Goal: Task Accomplishment & Management: Use online tool/utility

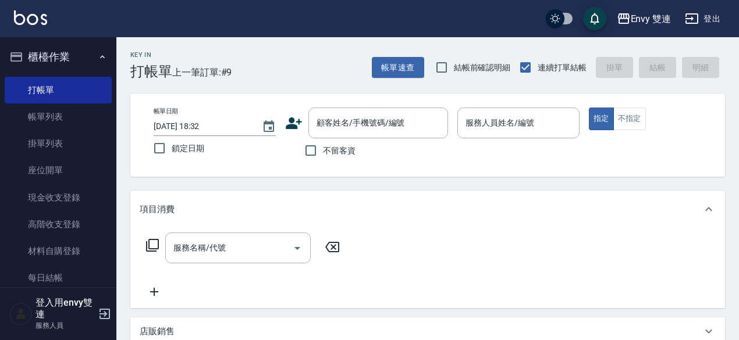
click at [293, 124] on icon at bounding box center [294, 123] width 16 height 12
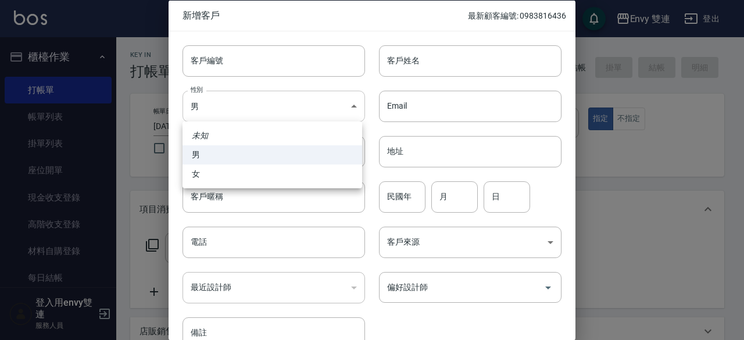
click at [247, 118] on body "Envy 雙連 登出 櫃檯作業 打帳單 帳單列表 掛單列表 座位開單 現金收支登錄 高階收支登錄 材料自購登錄 每日結帳 排班表 掃碼打卡 預約管理 預約管理…" at bounding box center [372, 305] width 744 height 611
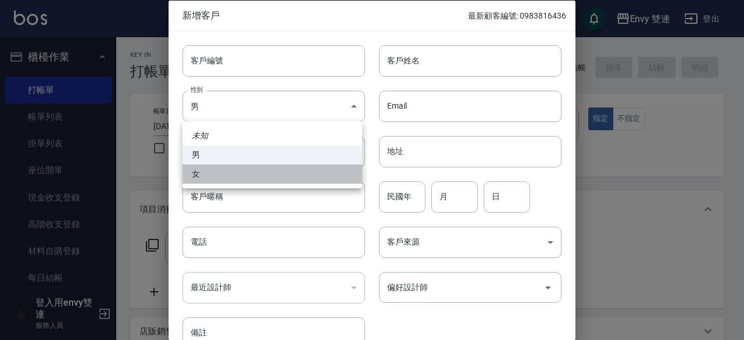
click at [258, 165] on li "女" at bounding box center [273, 174] width 180 height 19
type input "[DEMOGRAPHIC_DATA]"
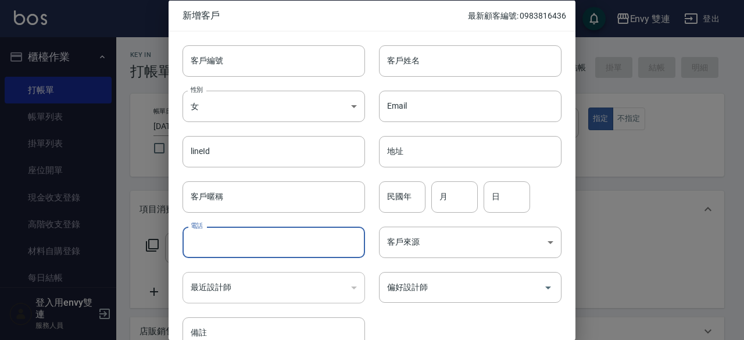
click at [244, 248] on input "電話" at bounding box center [274, 242] width 183 height 31
type input "0939059123"
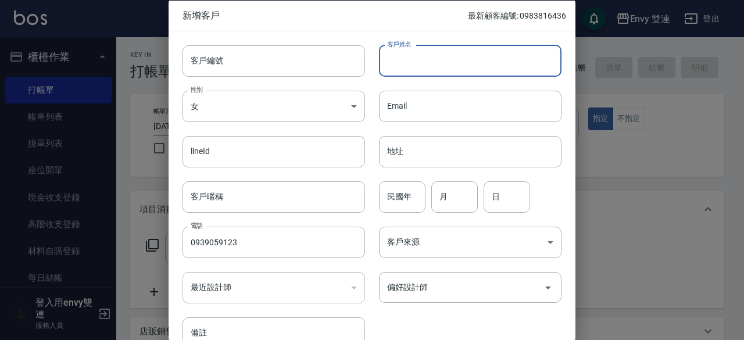
click at [434, 49] on input "客戶姓名" at bounding box center [470, 60] width 183 height 31
type input "陳怡璇"
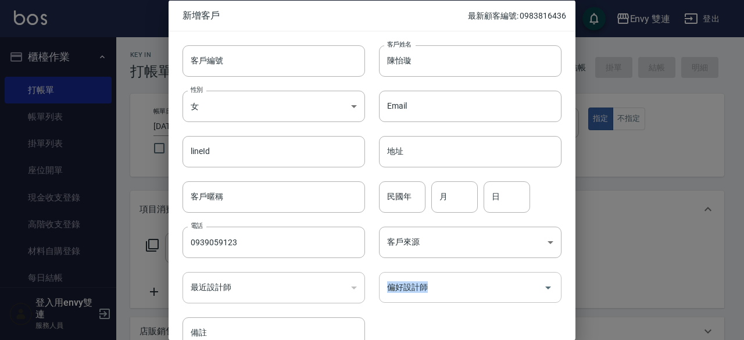
drag, startPoint x: 438, startPoint y: 270, endPoint x: 442, endPoint y: 278, distance: 8.6
click at [442, 278] on div "偏好設計師 偏好設計師" at bounding box center [463, 280] width 197 height 45
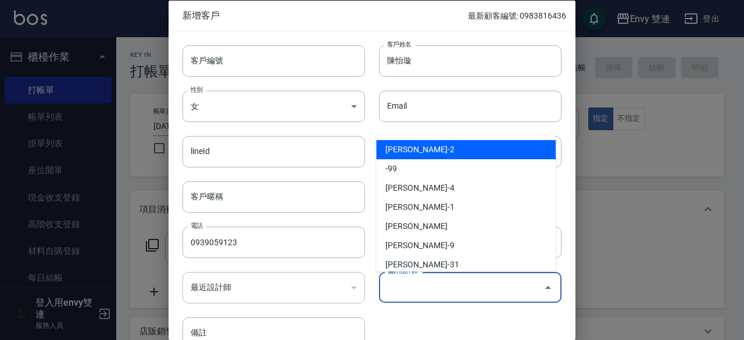
click at [442, 278] on input "偏好設計師" at bounding box center [461, 287] width 155 height 20
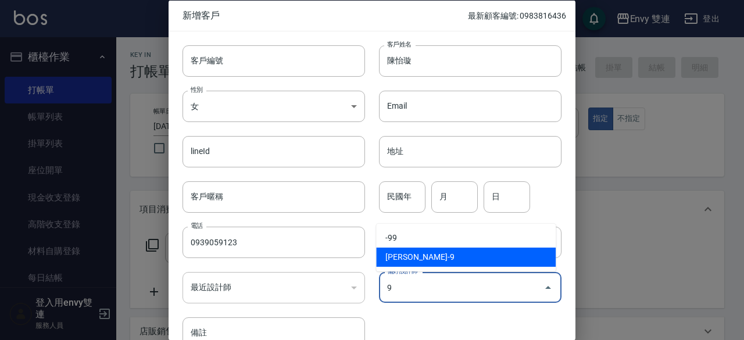
type input "[PERSON_NAME]"
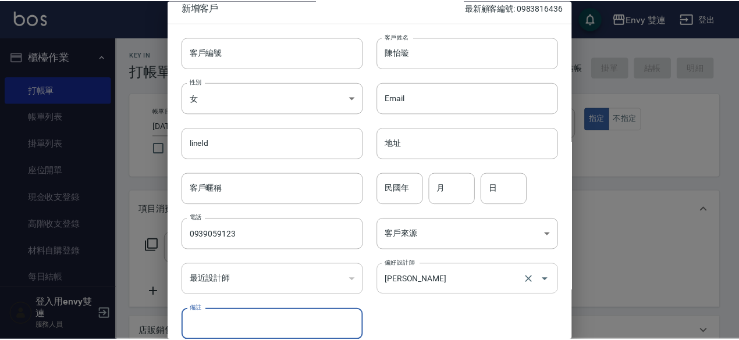
scroll to position [62, 0]
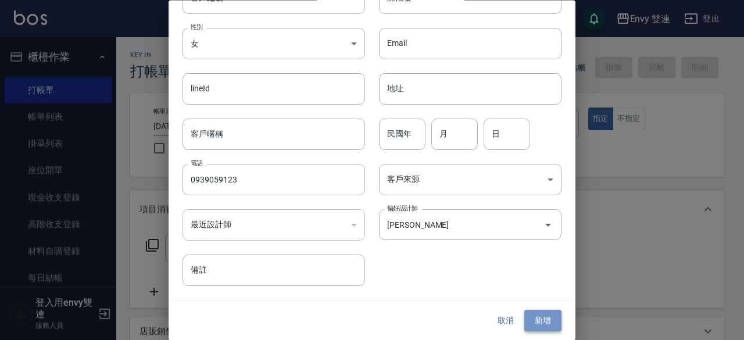
click at [536, 319] on button "新增" at bounding box center [543, 322] width 37 height 22
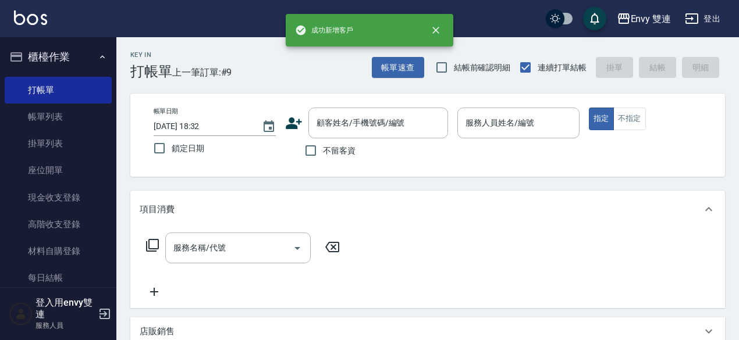
click at [346, 138] on label "不留客資" at bounding box center [326, 150] width 57 height 24
click at [323, 138] on input "不留客資" at bounding box center [310, 150] width 24 height 24
checkbox input "true"
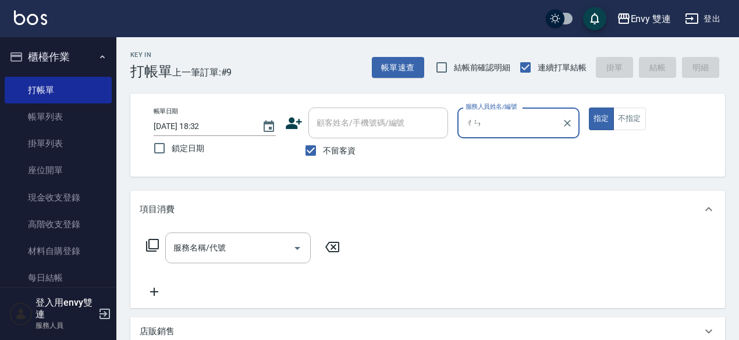
type input "陳"
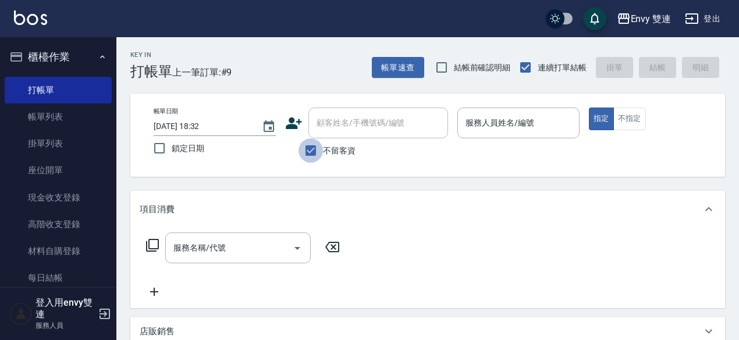
click at [318, 156] on input "不留客資" at bounding box center [310, 150] width 24 height 24
checkbox input "false"
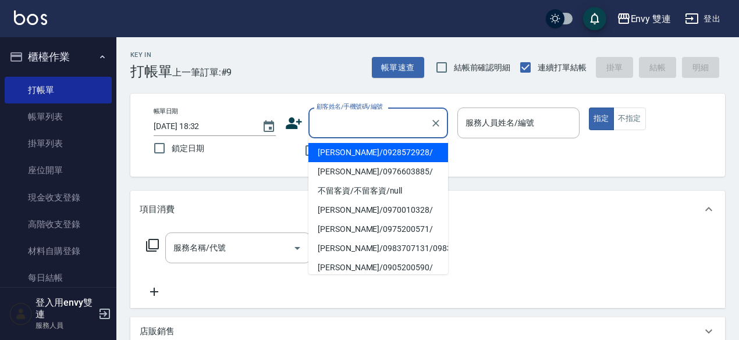
click at [336, 126] on input "顧客姓名/手機號碼/編號" at bounding box center [369, 123] width 112 height 20
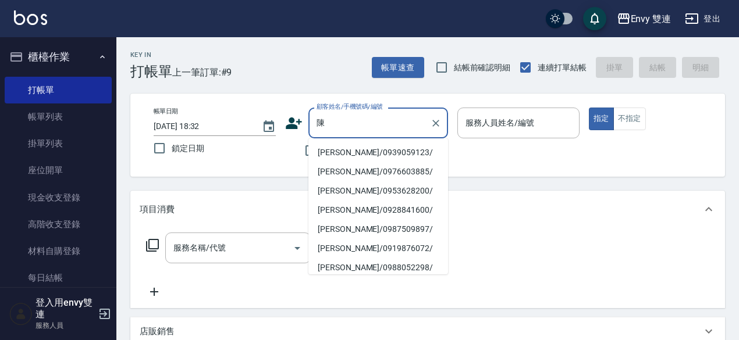
click at [344, 146] on li "[PERSON_NAME]/0939059123/" at bounding box center [378, 152] width 140 height 19
type input "[PERSON_NAME]/0939059123/"
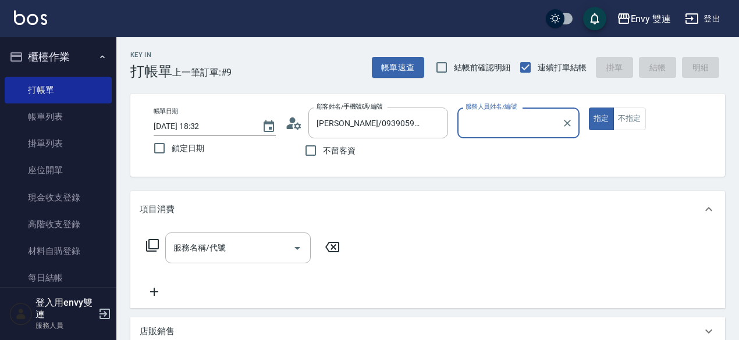
type input "Zoe-9"
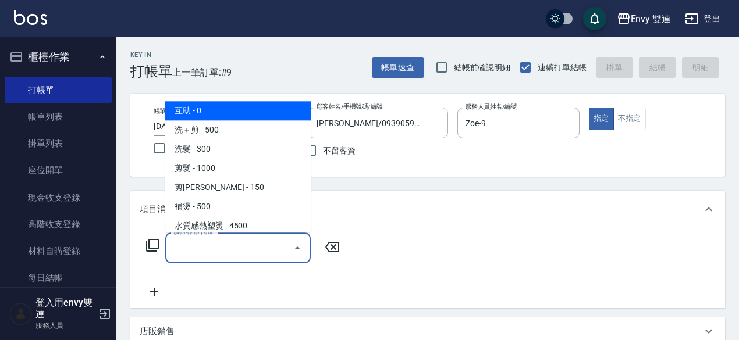
click at [248, 247] on input "服務名稱/代號" at bounding box center [228, 248] width 117 height 20
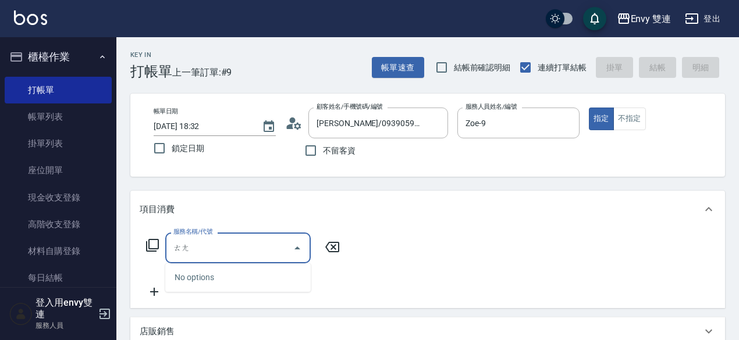
type input "趟"
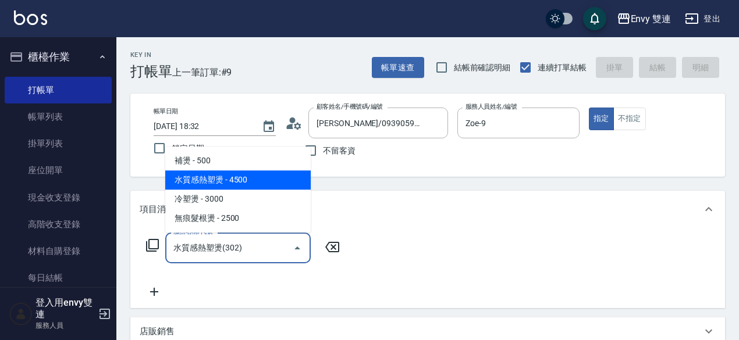
type input "水質感熱塑燙(302)"
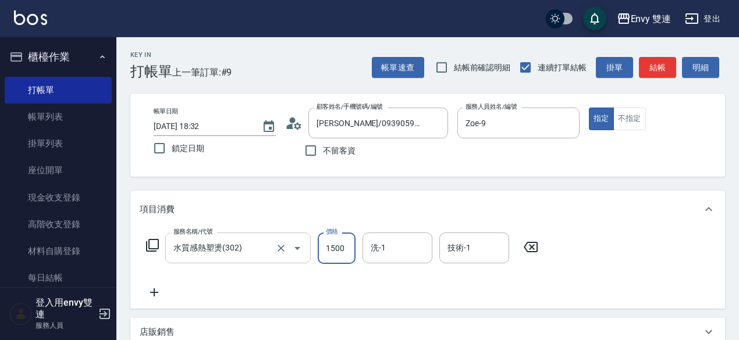
type input "1500"
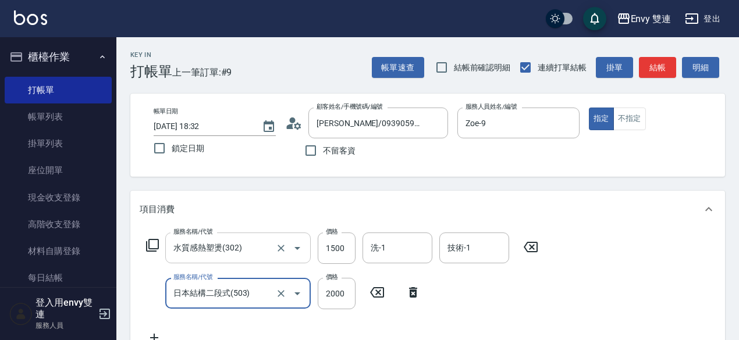
type input "日本結構二段式(503)"
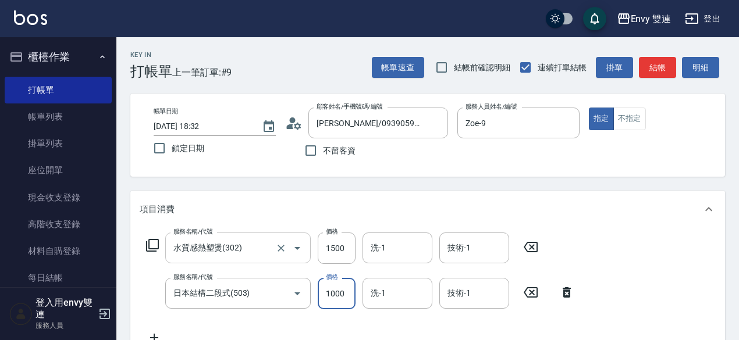
type input "1000"
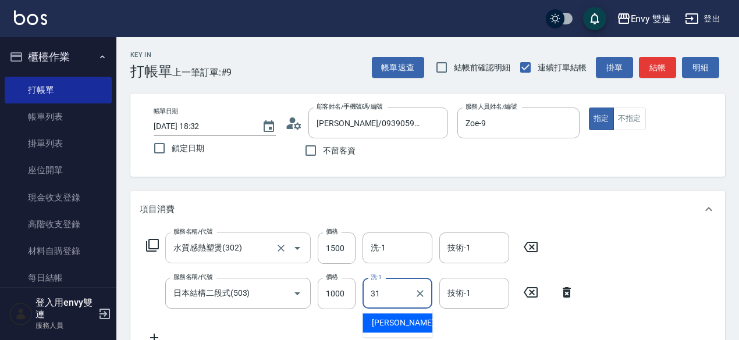
type input "Lina-31"
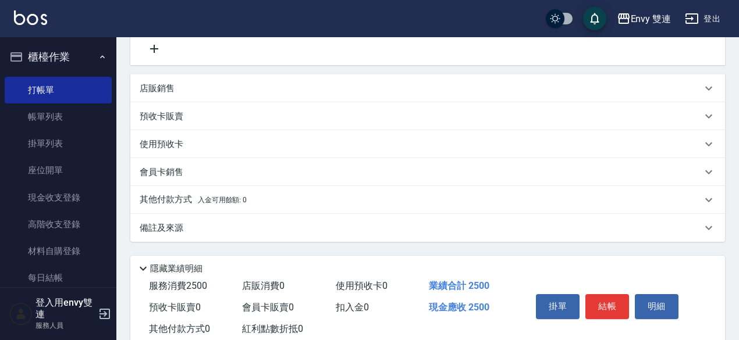
scroll to position [290, 0]
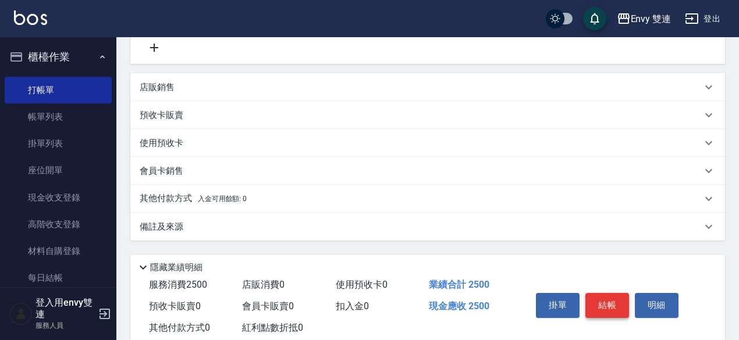
type input "Lina-31"
click at [593, 311] on button "結帳" at bounding box center [607, 305] width 44 height 24
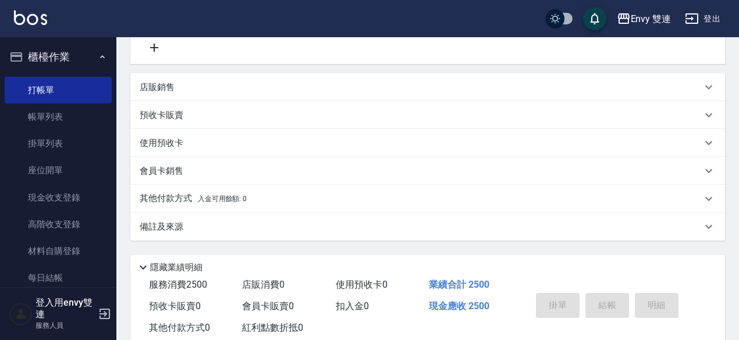
type input "[DATE] 19:32"
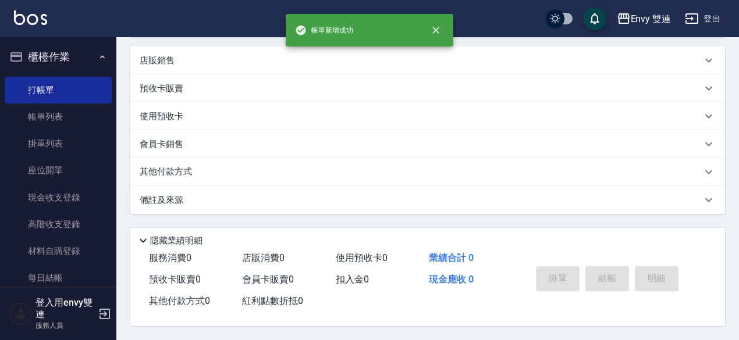
scroll to position [0, 0]
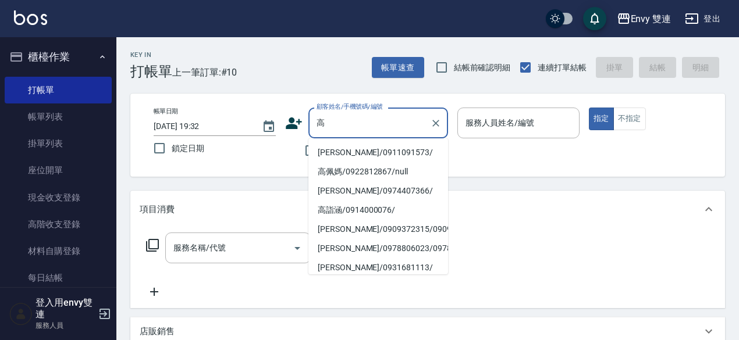
click at [375, 154] on li "[PERSON_NAME]/0911091573/" at bounding box center [378, 152] width 140 height 19
type input "[PERSON_NAME]/0911091573/"
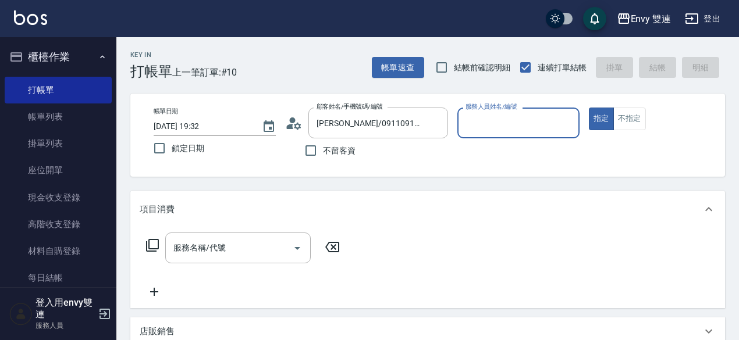
type input "Zoe-9"
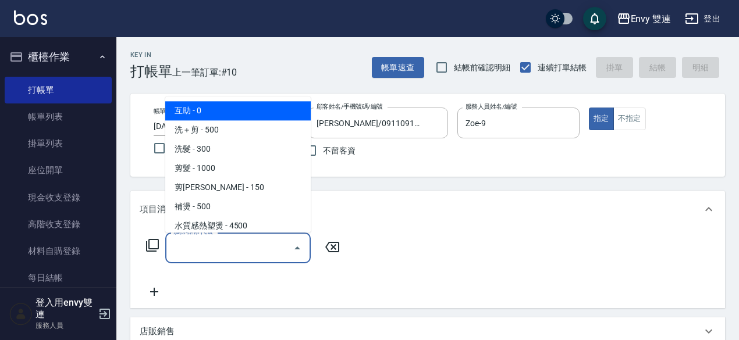
click at [250, 250] on input "服務名稱/代號" at bounding box center [228, 248] width 117 height 20
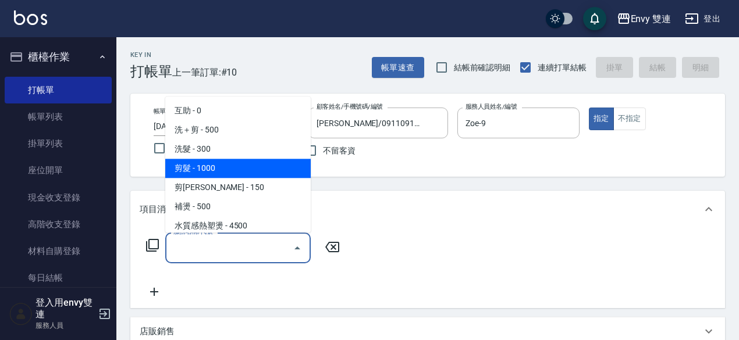
click at [235, 166] on span "剪髮 - 1000" at bounding box center [237, 168] width 145 height 19
type input "剪髮(201)"
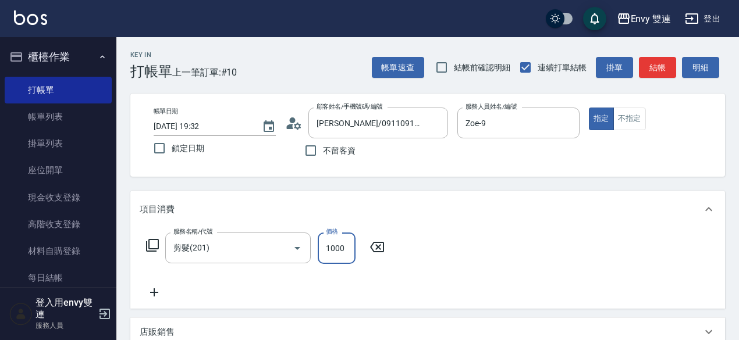
click at [350, 245] on input "1000" at bounding box center [337, 248] width 38 height 31
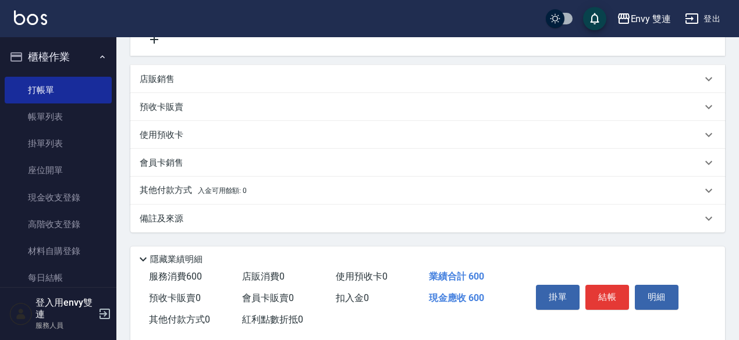
scroll to position [276, 0]
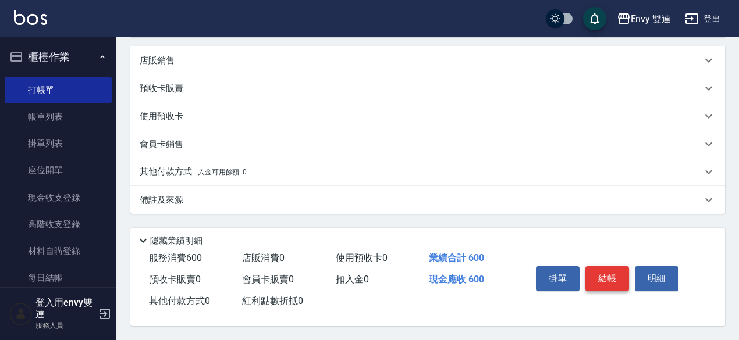
type input "600"
click at [608, 266] on button "結帳" at bounding box center [607, 278] width 44 height 24
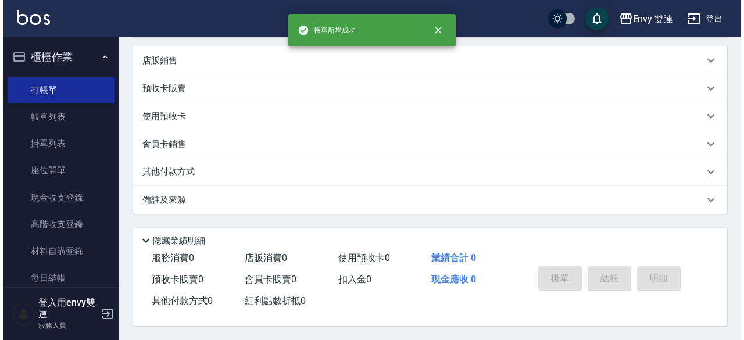
scroll to position [0, 0]
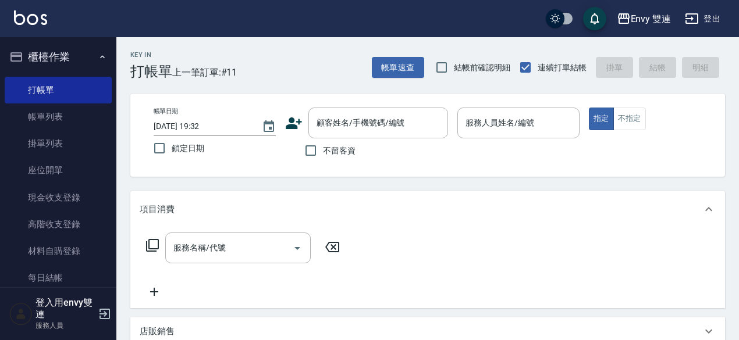
click at [288, 113] on div "顧客姓名/手機號碼/編號 顧客姓名/手機號碼/編號" at bounding box center [366, 123] width 163 height 31
click at [291, 125] on icon at bounding box center [294, 123] width 16 height 12
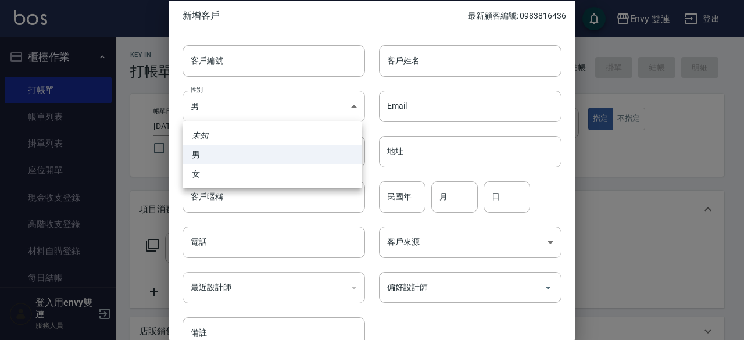
click at [290, 102] on body "Envy 雙連 登出 櫃檯作業 打帳單 帳單列表 掛單列表 座位開單 現金收支登錄 高階收支登錄 材料自購登錄 每日結帳 排班表 掃碼打卡 預約管理 預約管理…" at bounding box center [372, 305] width 744 height 611
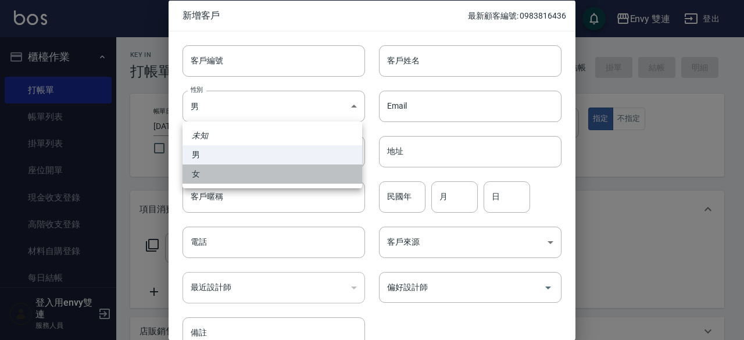
click at [279, 177] on li "女" at bounding box center [273, 174] width 180 height 19
type input "[DEMOGRAPHIC_DATA]"
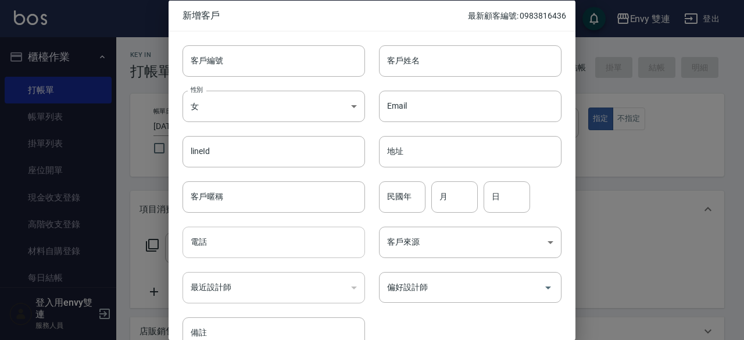
click at [272, 235] on input "電話" at bounding box center [274, 242] width 183 height 31
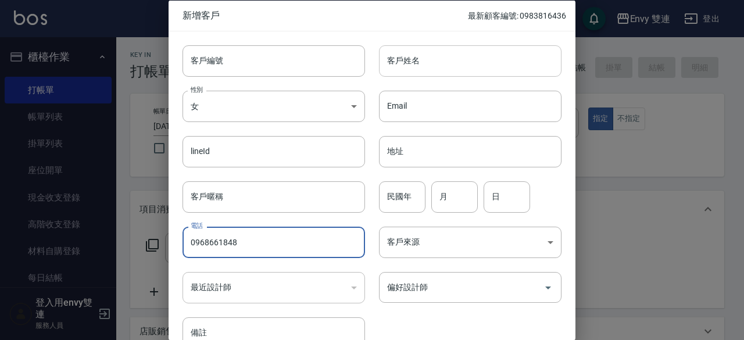
type input "0968661848"
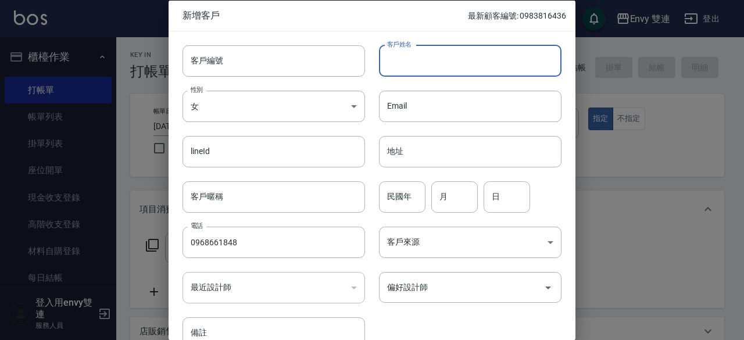
click at [429, 52] on input "客戶姓名" at bounding box center [470, 60] width 183 height 31
type input "[PERSON_NAME]"
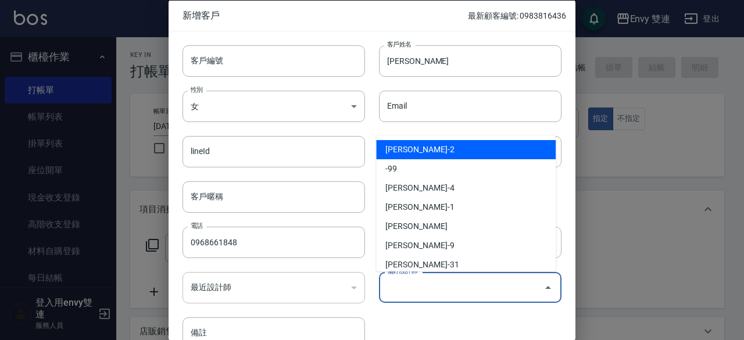
click at [432, 280] on input "偏好設計師" at bounding box center [461, 287] width 155 height 20
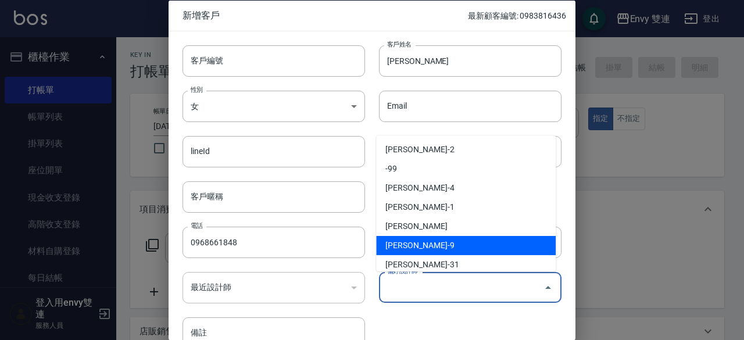
type input "[PERSON_NAME]"
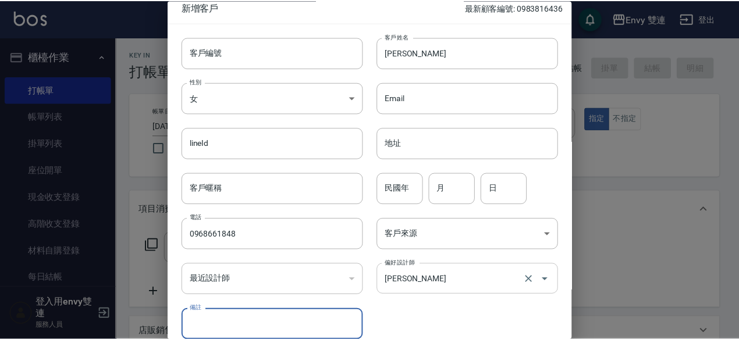
scroll to position [62, 0]
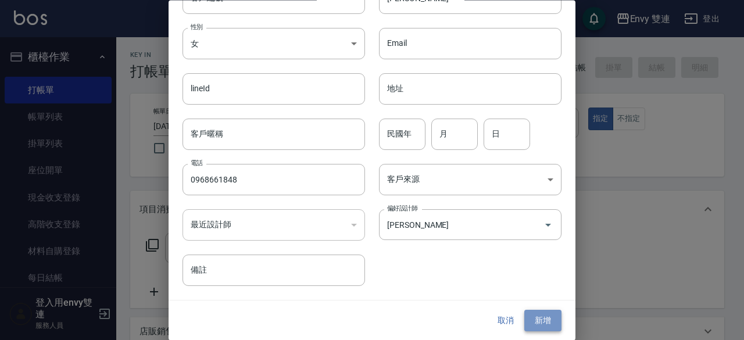
click at [544, 319] on button "新增" at bounding box center [543, 322] width 37 height 22
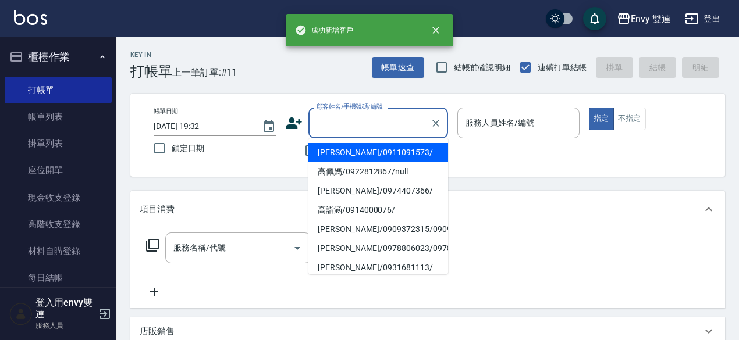
click at [357, 116] on input "顧客姓名/手機號碼/編號" at bounding box center [369, 123] width 112 height 20
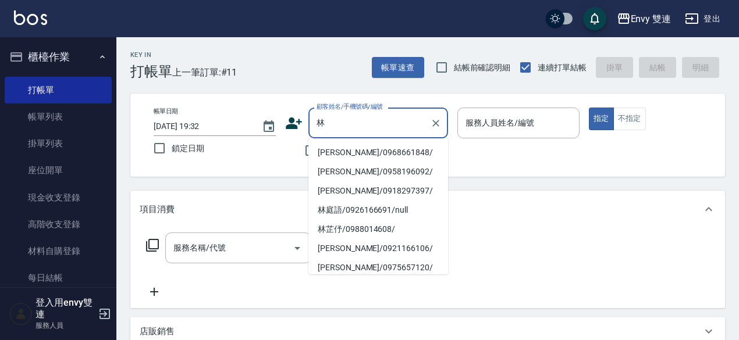
click at [342, 152] on li "[PERSON_NAME]/0968661848/" at bounding box center [378, 152] width 140 height 19
type input "[PERSON_NAME]/0968661848/"
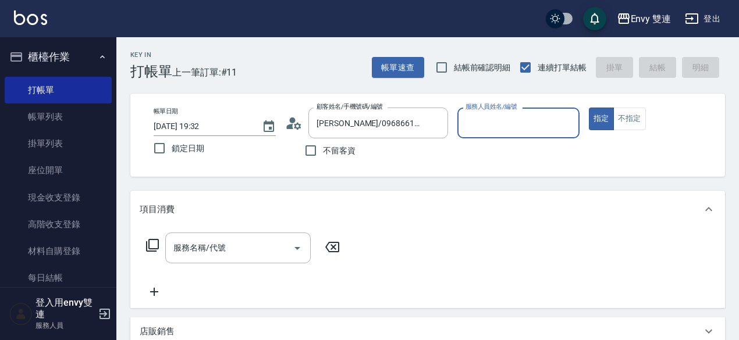
type input "Zoe-9"
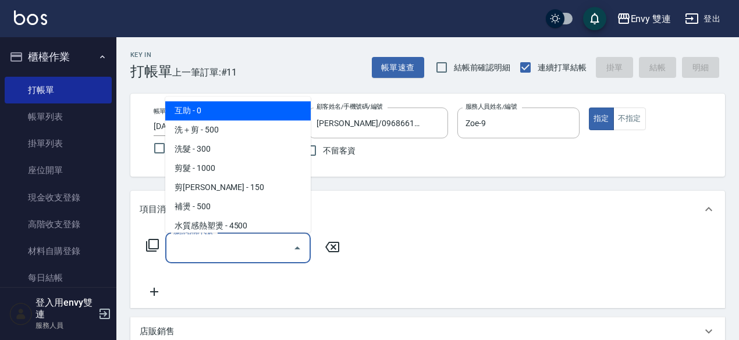
click at [254, 246] on input "服務名稱/代號" at bounding box center [228, 248] width 117 height 20
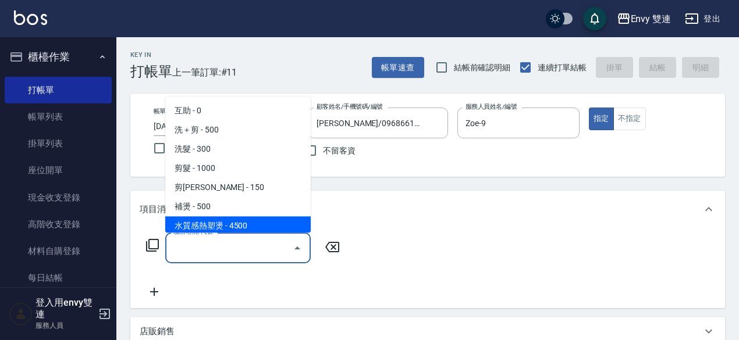
click at [236, 230] on span "水質感熱塑燙 - 4500" at bounding box center [237, 225] width 145 height 19
type input "水質感熱塑燙(302)"
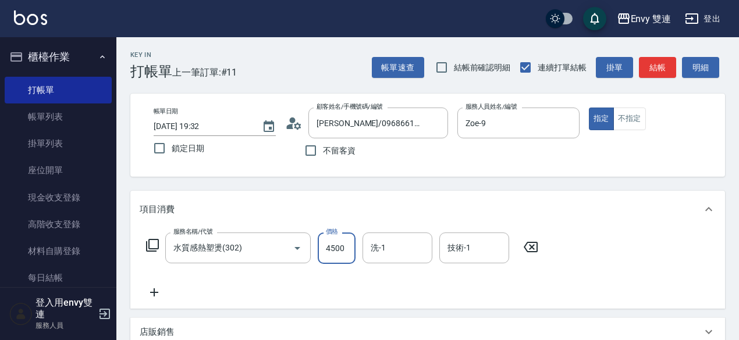
click at [335, 252] on input "4500" at bounding box center [337, 248] width 38 height 31
type input "1500"
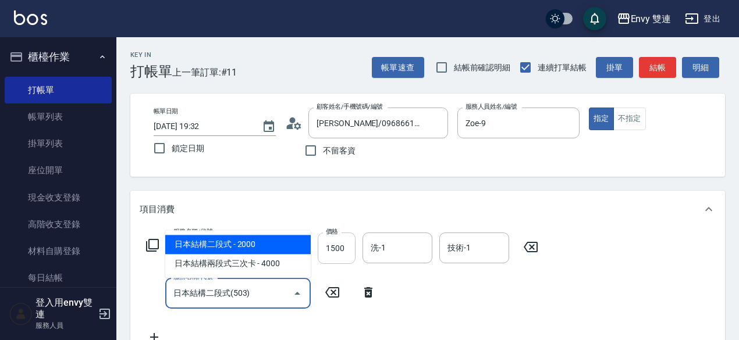
type input "日本結構二段式(503)"
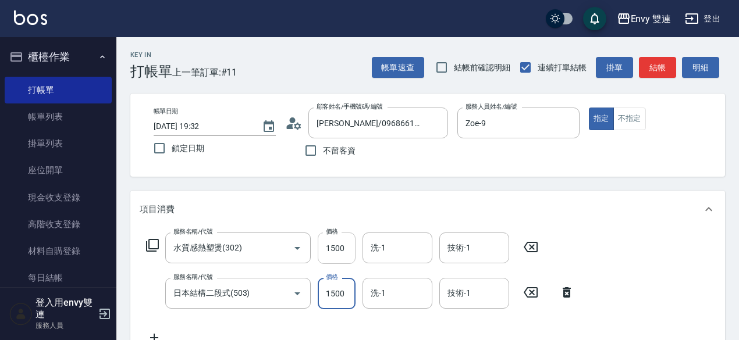
type input "1500"
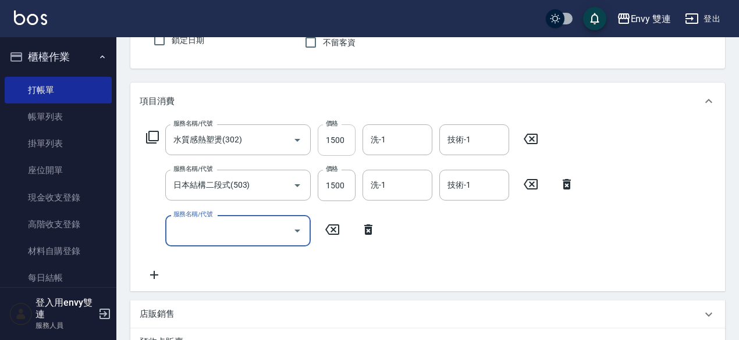
scroll to position [113, 0]
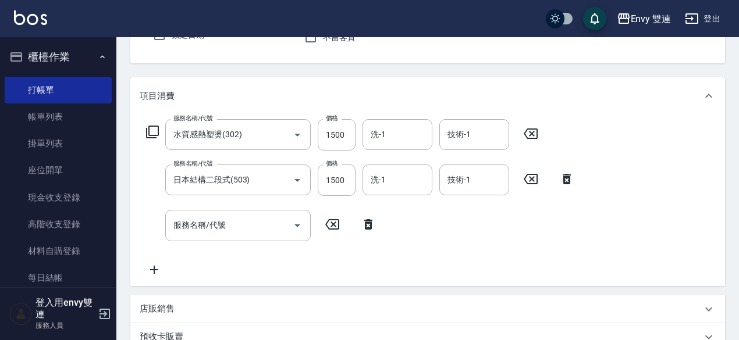
click at [362, 229] on icon at bounding box center [368, 225] width 29 height 14
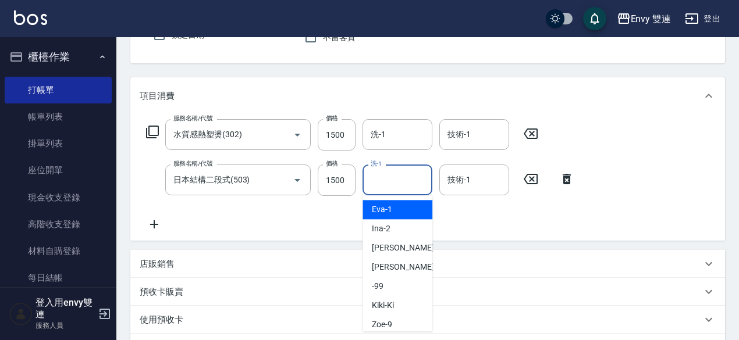
click at [380, 179] on input "洗-1" at bounding box center [397, 180] width 59 height 20
click at [382, 138] on input "洗-1" at bounding box center [397, 134] width 59 height 20
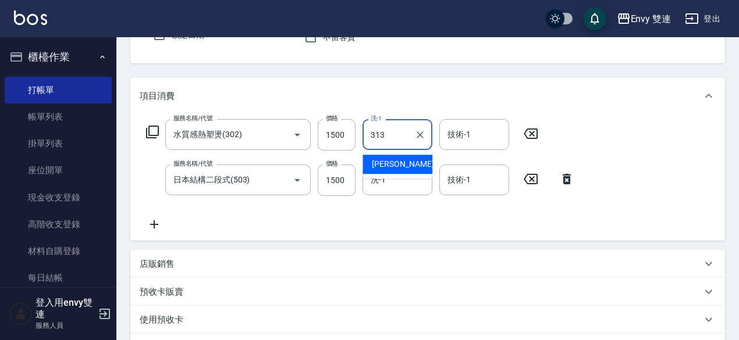
type input "313"
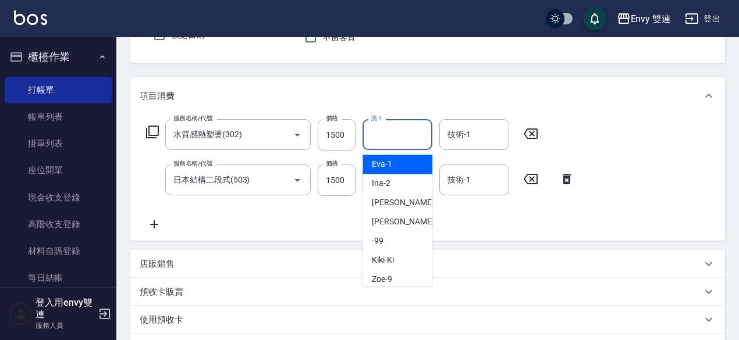
click at [382, 138] on input "洗-1" at bounding box center [397, 134] width 59 height 20
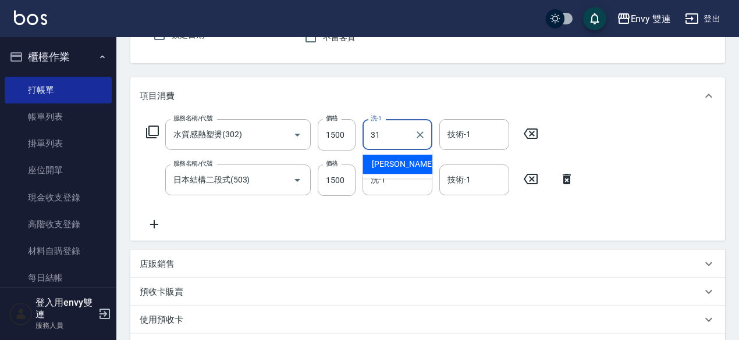
type input "Lina-31"
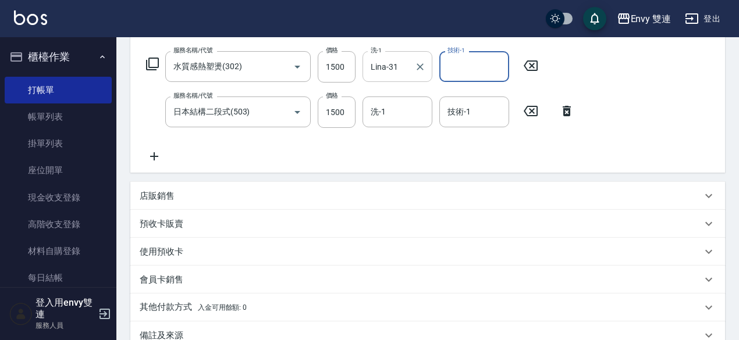
scroll to position [182, 0]
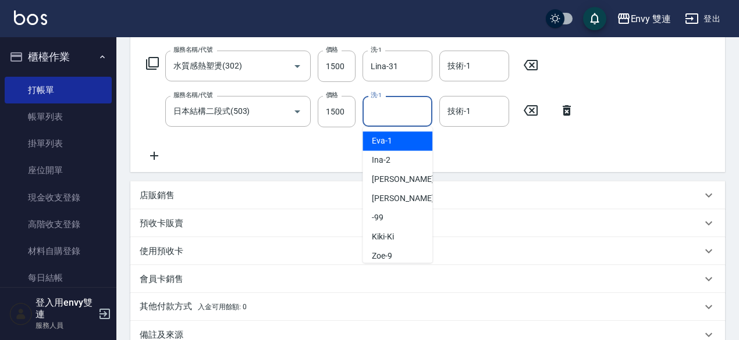
click at [388, 118] on input "洗-1" at bounding box center [397, 111] width 59 height 20
type input "Lina-31"
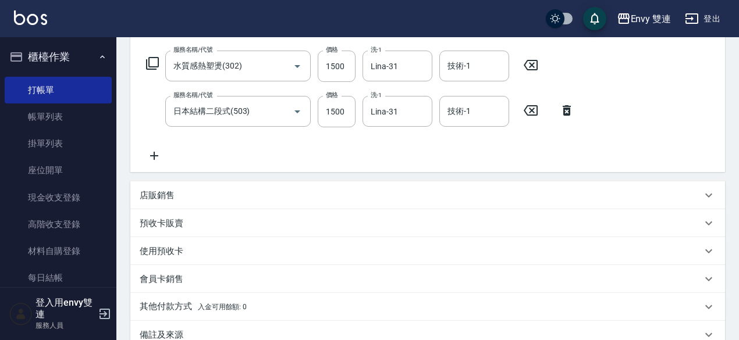
click at [170, 190] on p "店販銷售" at bounding box center [157, 196] width 35 height 12
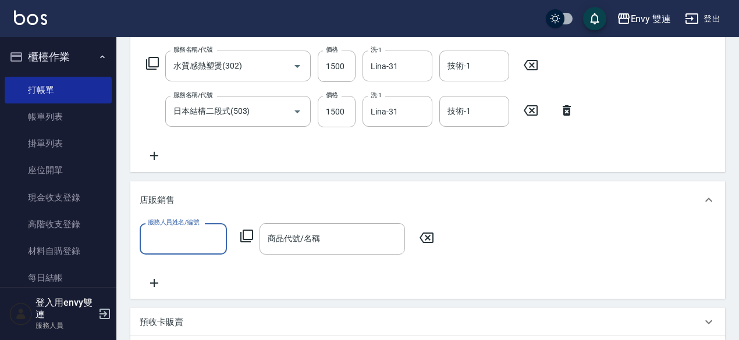
scroll to position [0, 0]
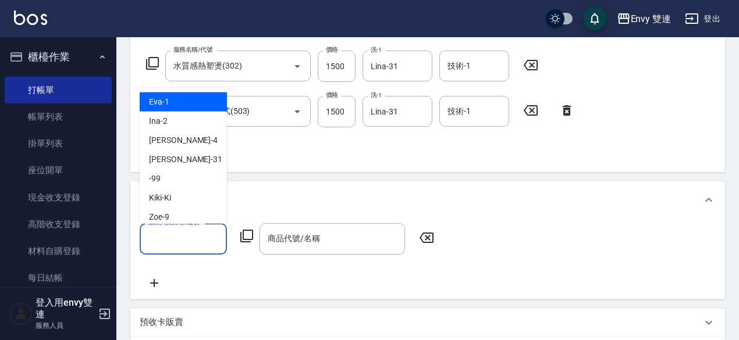
click at [160, 248] on input "服務人員姓名/編號" at bounding box center [183, 239] width 77 height 20
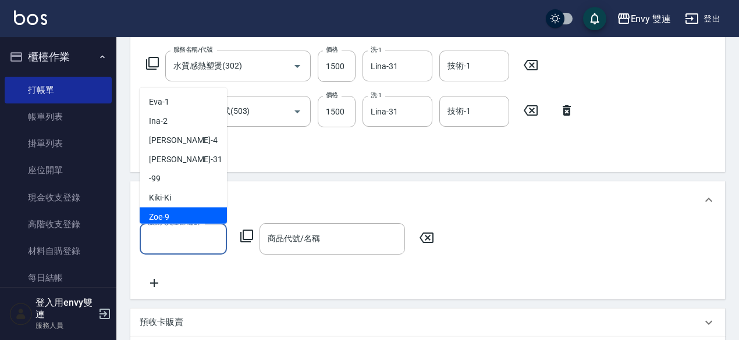
click at [187, 210] on div "Zoe -9" at bounding box center [183, 217] width 87 height 19
type input "Zoe-9"
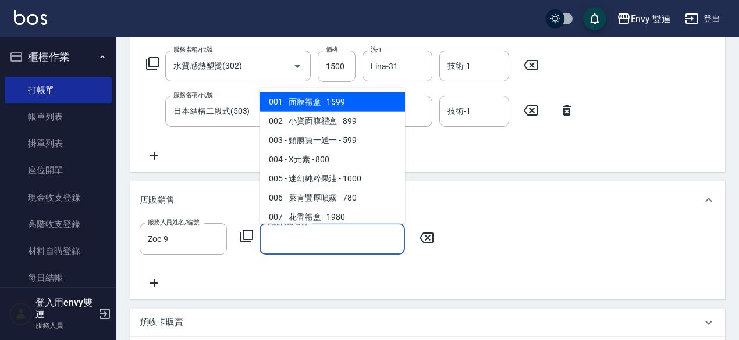
click at [309, 247] on input "商品代號/名稱" at bounding box center [332, 239] width 135 height 20
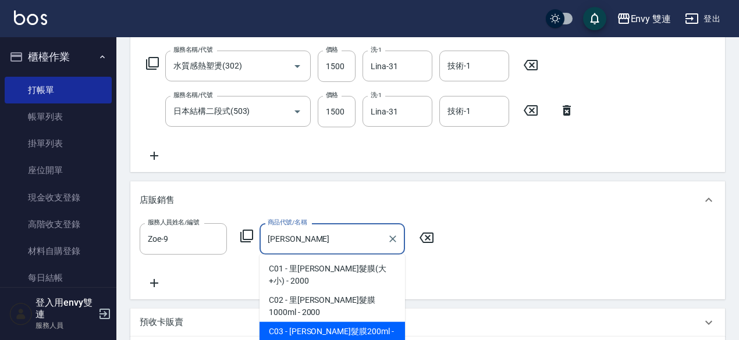
click at [398, 322] on span "C03 - [PERSON_NAME]髮膜200ml - 520" at bounding box center [331, 337] width 145 height 31
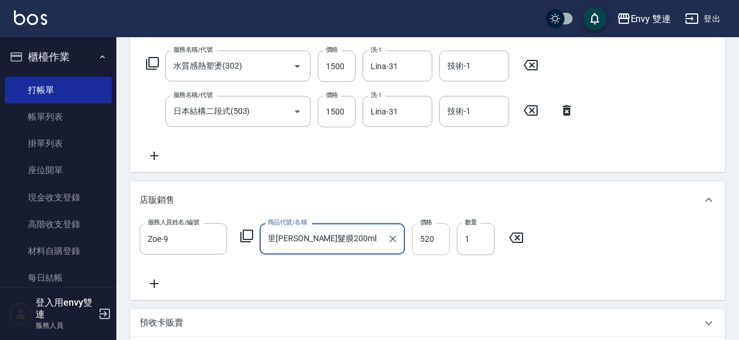
type input "里[PERSON_NAME]髮膜200ml"
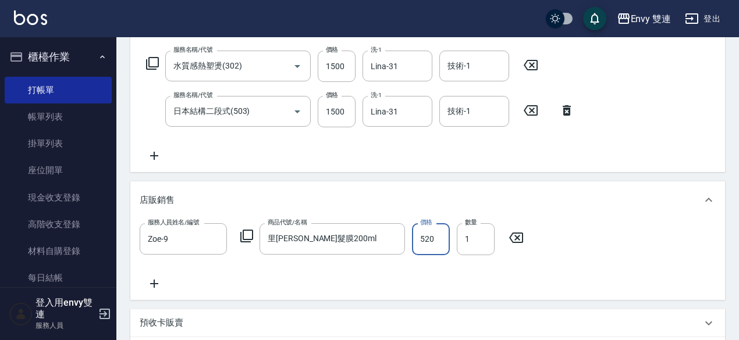
click at [420, 236] on input "520" at bounding box center [431, 238] width 38 height 31
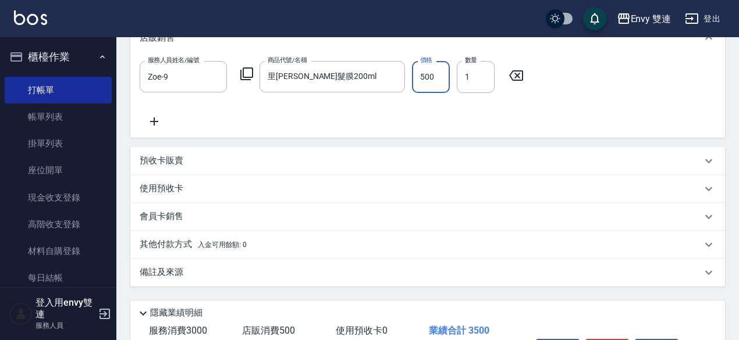
scroll to position [420, 0]
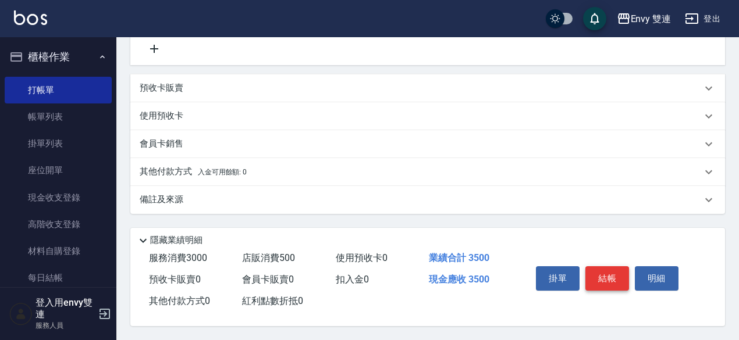
type input "500"
click at [624, 277] on button "結帳" at bounding box center [607, 278] width 44 height 24
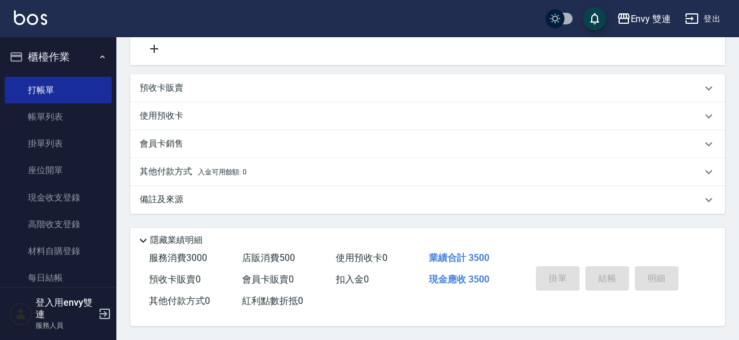
type input "[DATE] 19:34"
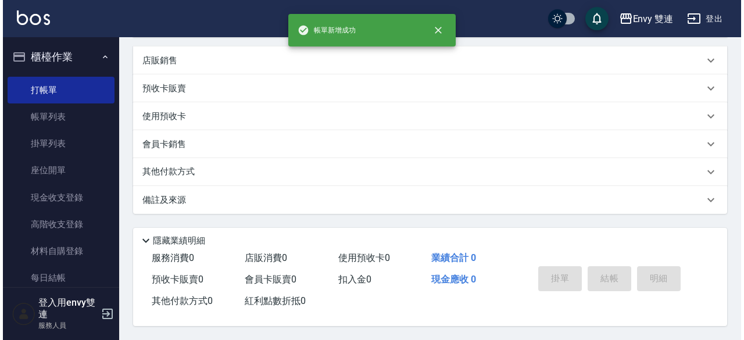
scroll to position [0, 0]
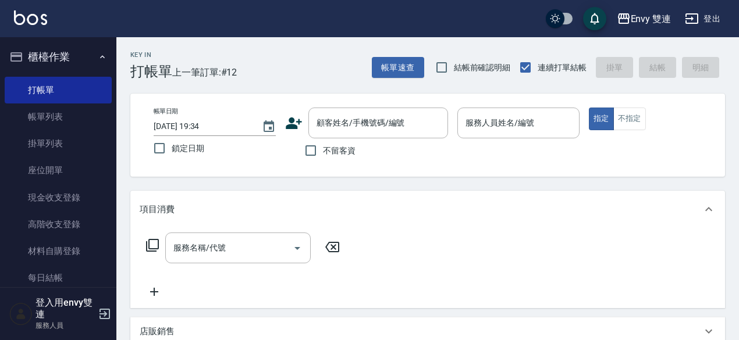
click at [295, 123] on icon at bounding box center [293, 123] width 17 height 17
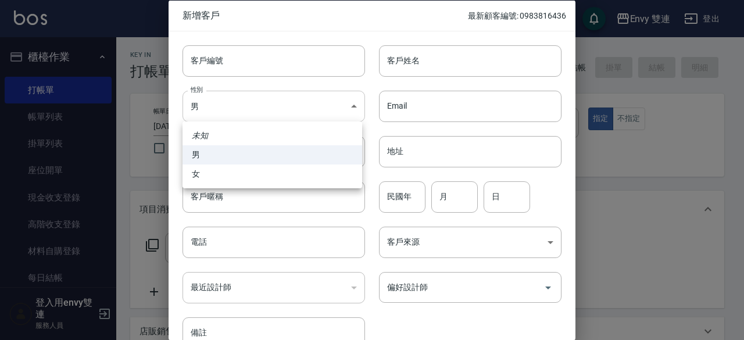
click at [251, 112] on body "Envy 雙連 登出 櫃檯作業 打帳單 帳單列表 掛單列表 座位開單 現金收支登錄 高階收支登錄 材料自購登錄 每日結帳 排班表 掃碼打卡 預約管理 預約管理…" at bounding box center [372, 305] width 744 height 611
click at [237, 173] on li "女" at bounding box center [273, 174] width 180 height 19
type input "[DEMOGRAPHIC_DATA]"
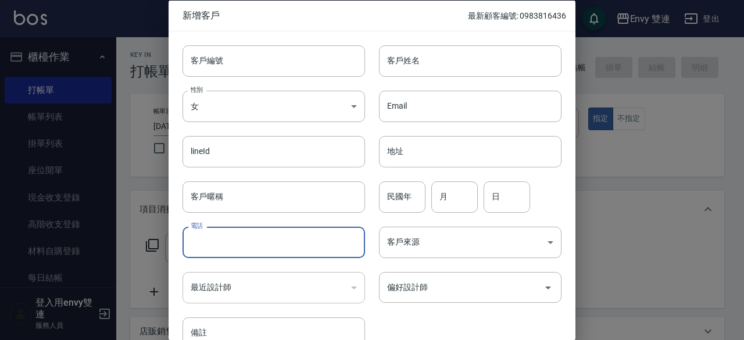
click at [237, 238] on input "電話" at bounding box center [274, 242] width 183 height 31
type input "0928487256"
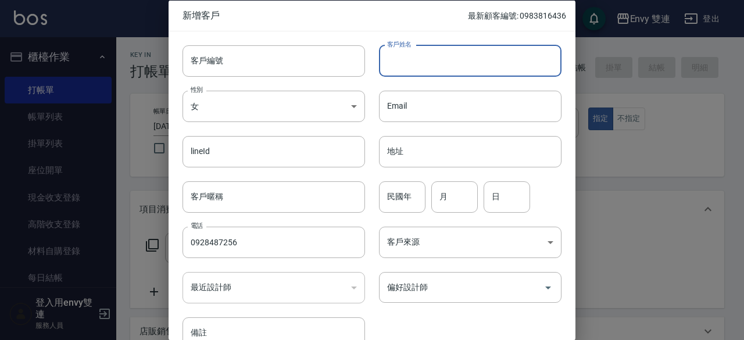
click at [426, 53] on input "客戶姓名" at bounding box center [470, 60] width 183 height 31
type input "[PERSON_NAME]"
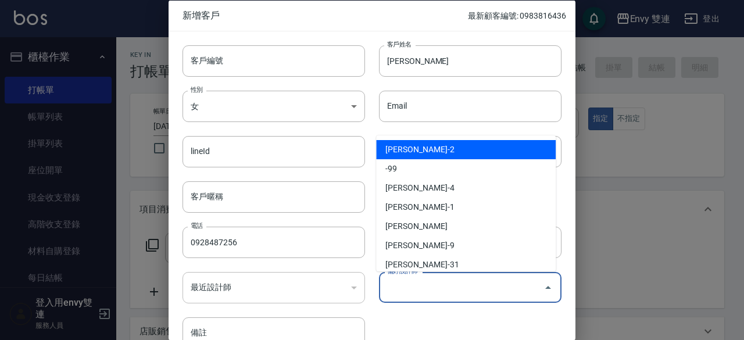
click at [420, 291] on input "偏好設計師" at bounding box center [461, 287] width 155 height 20
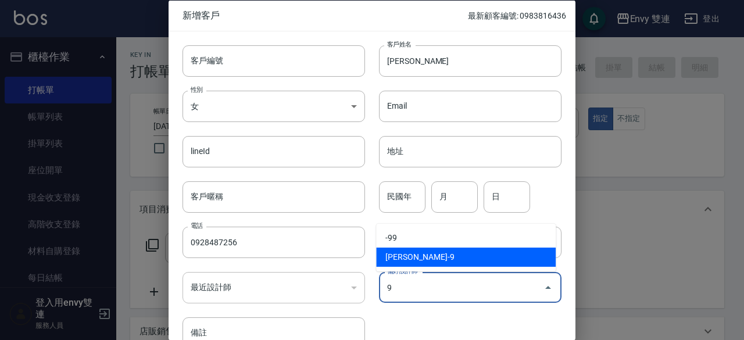
type input "[PERSON_NAME]"
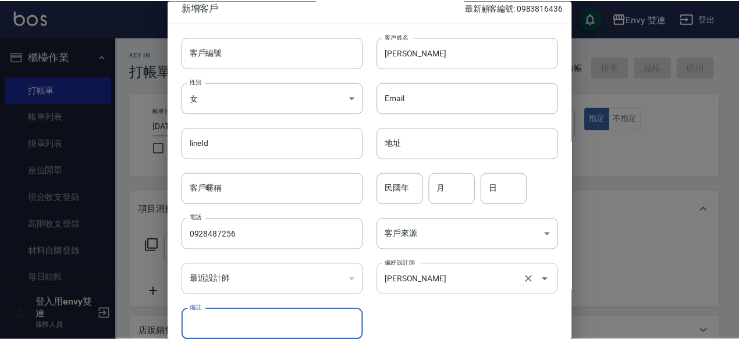
scroll to position [62, 0]
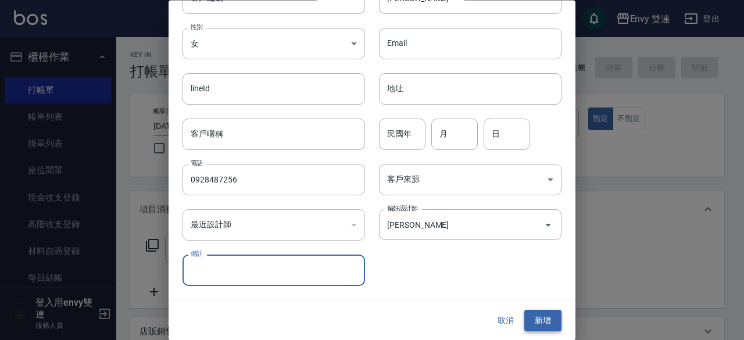
click at [534, 315] on button "新增" at bounding box center [543, 322] width 37 height 22
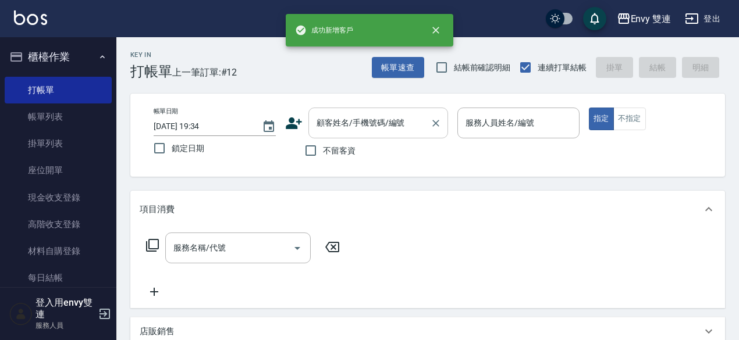
click at [344, 136] on div "顧客姓名/手機號碼/編號" at bounding box center [378, 123] width 140 height 31
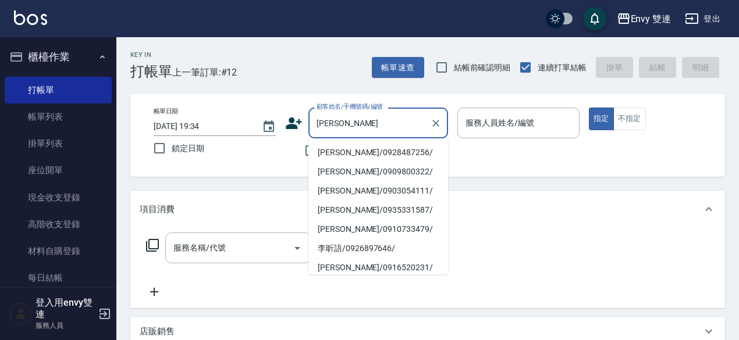
click at [345, 145] on li "[PERSON_NAME]/0928487256/" at bounding box center [378, 152] width 140 height 19
type input "[PERSON_NAME]/0928487256/"
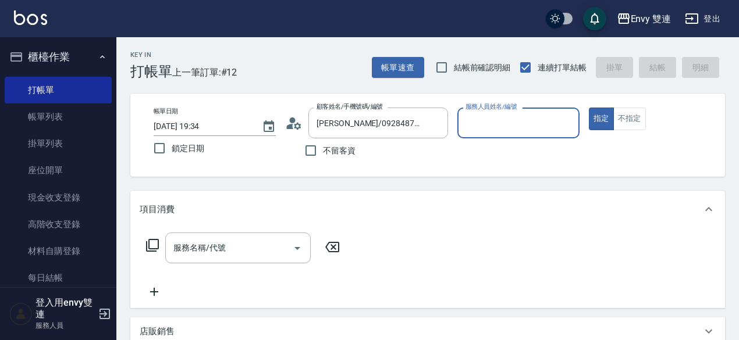
type input "Zoe-9"
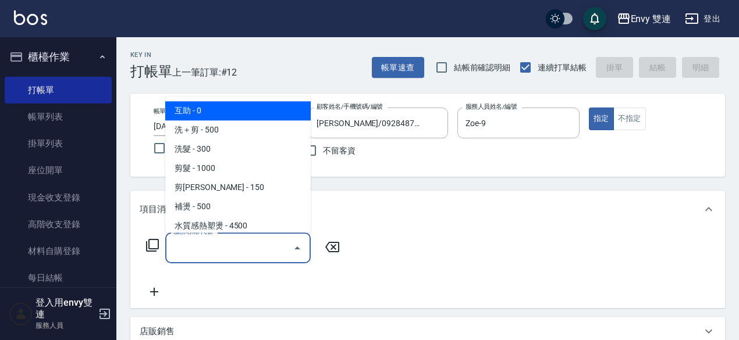
click at [227, 241] on input "服務名稱/代號" at bounding box center [228, 248] width 117 height 20
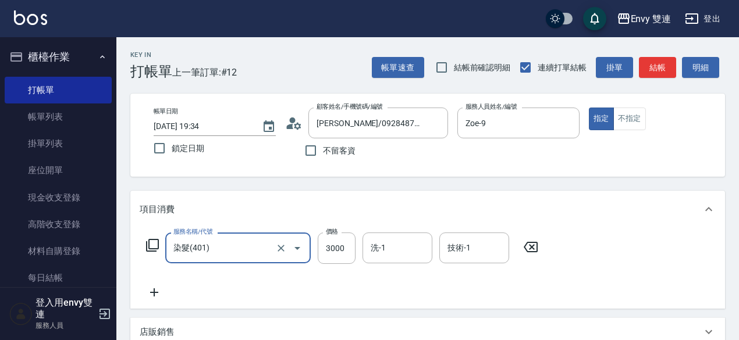
type input "染髮(401)"
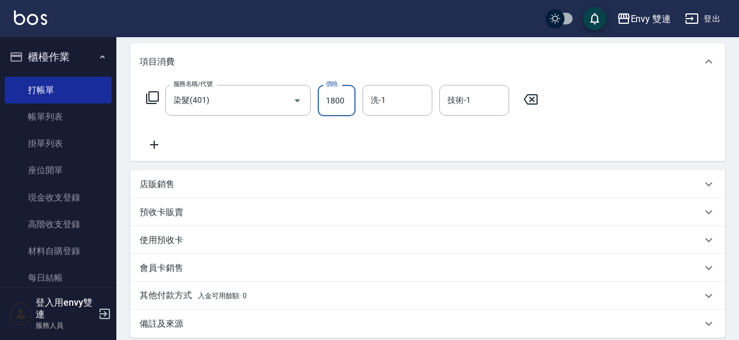
scroll to position [276, 0]
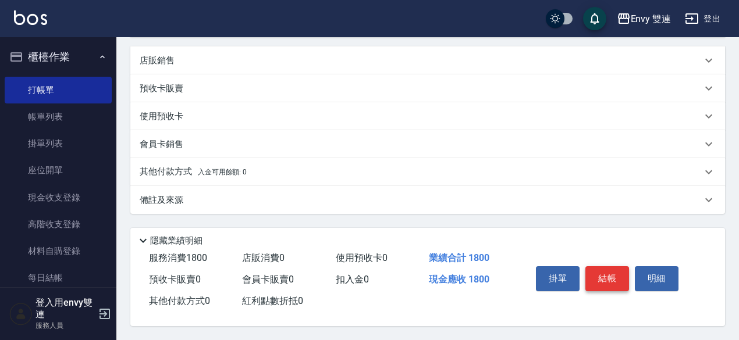
type input "1800"
click at [591, 269] on button "結帳" at bounding box center [607, 278] width 44 height 24
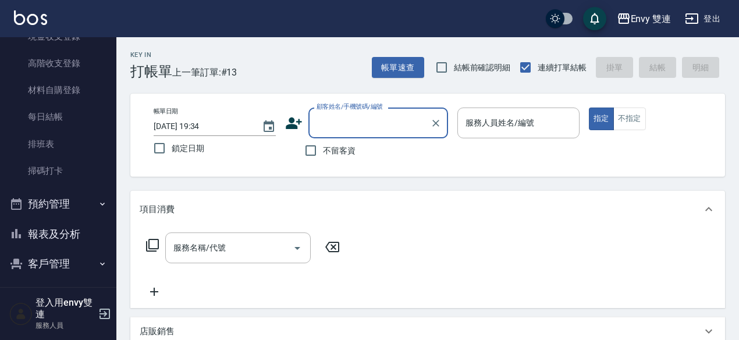
scroll to position [174, 0]
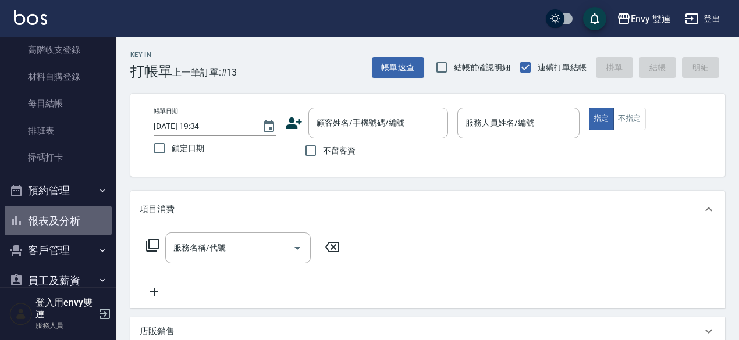
click at [64, 215] on button "報表及分析" at bounding box center [58, 221] width 107 height 30
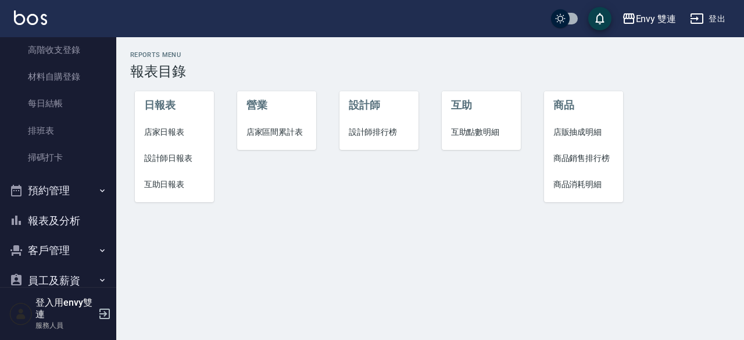
click at [151, 156] on span "設計師日報表" at bounding box center [174, 158] width 61 height 12
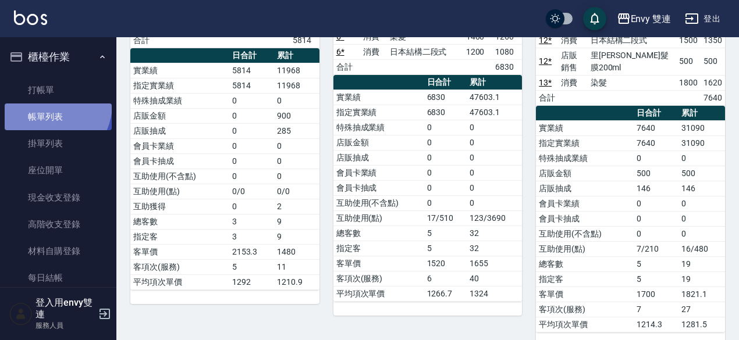
click at [47, 104] on link "帳單列表" at bounding box center [58, 117] width 107 height 27
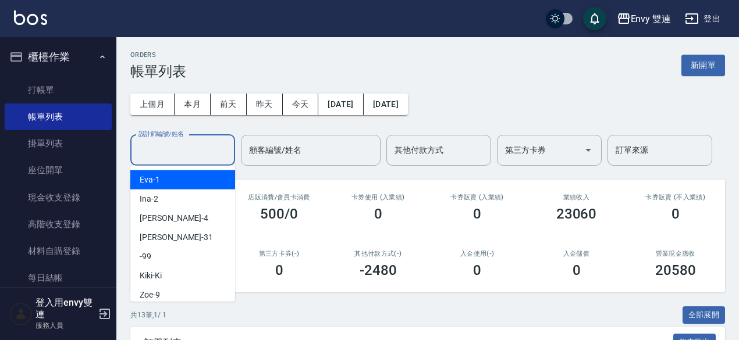
click at [176, 147] on input "設計師編號/姓名" at bounding box center [183, 150] width 94 height 20
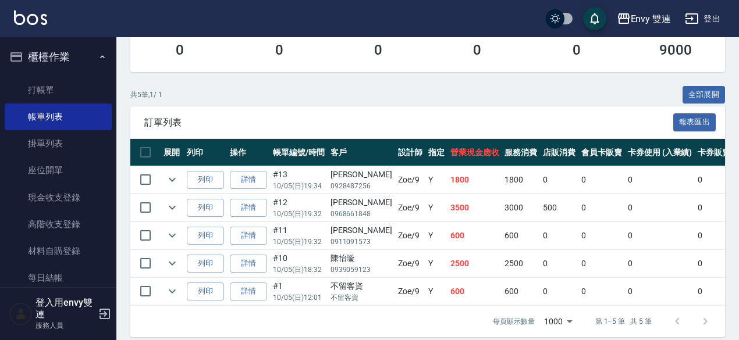
scroll to position [227, 0]
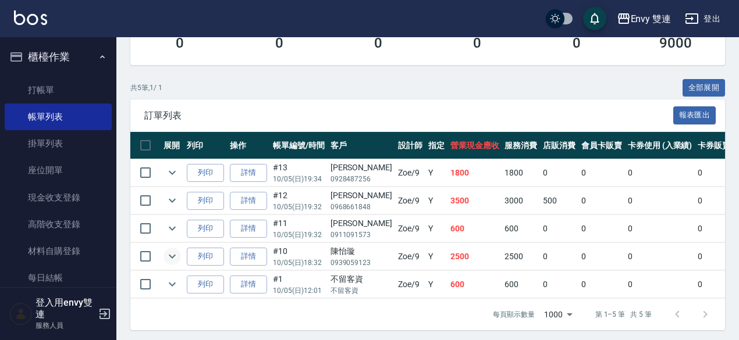
type input "Zoe-9"
click at [172, 256] on icon "expand row" at bounding box center [172, 257] width 7 height 4
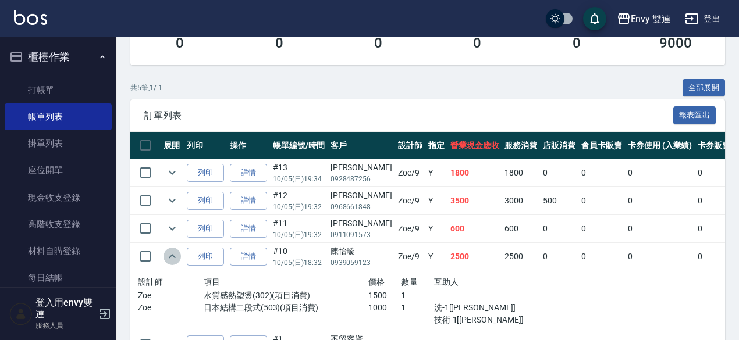
click at [172, 256] on icon "expand row" at bounding box center [172, 256] width 14 height 14
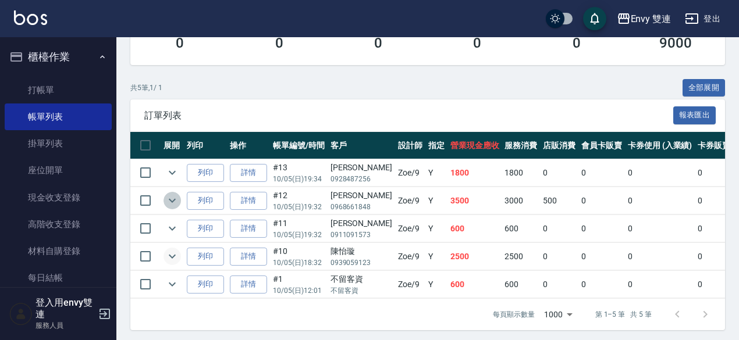
click at [171, 208] on button "expand row" at bounding box center [171, 200] width 17 height 17
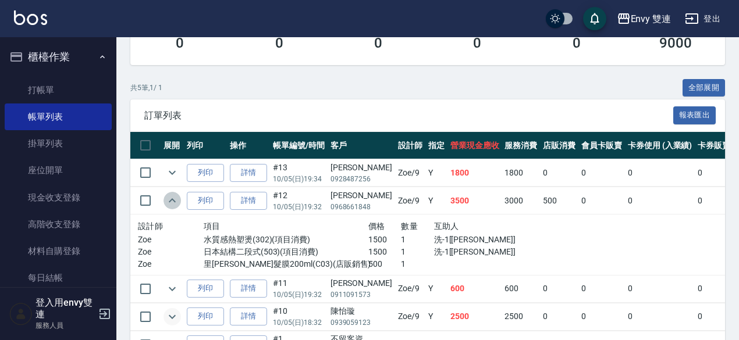
click at [171, 208] on button "expand row" at bounding box center [171, 200] width 17 height 17
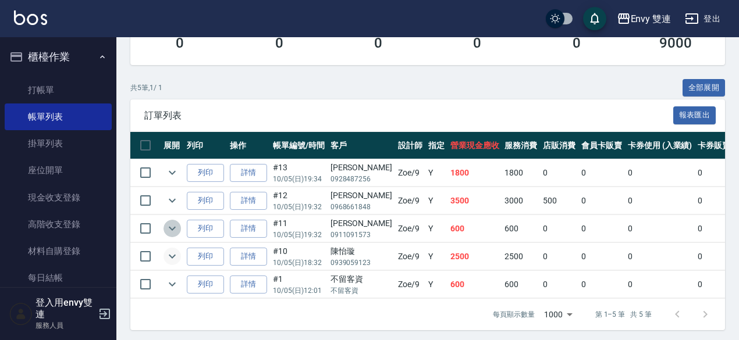
click at [167, 228] on icon "expand row" at bounding box center [172, 229] width 14 height 14
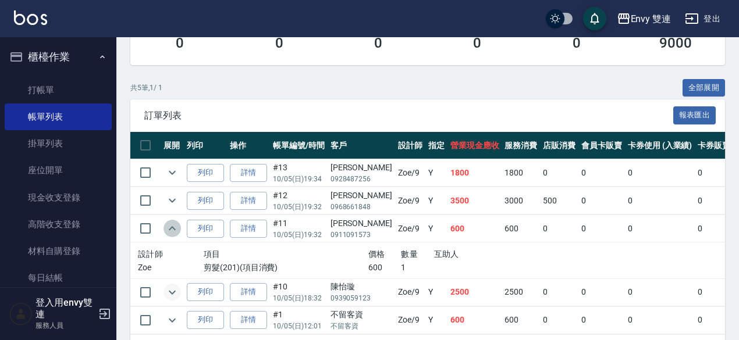
click at [167, 228] on icon "expand row" at bounding box center [172, 229] width 14 height 14
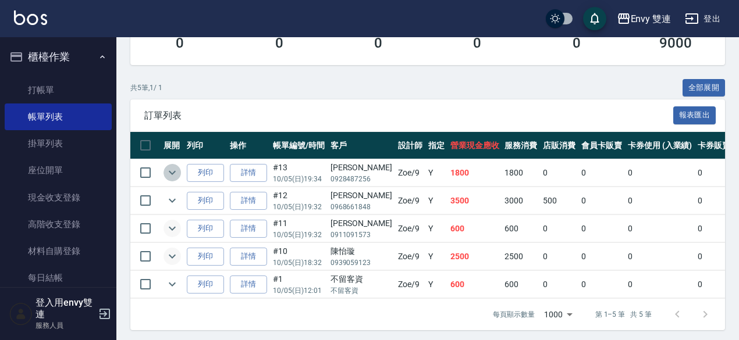
click at [171, 175] on icon "expand row" at bounding box center [172, 173] width 14 height 14
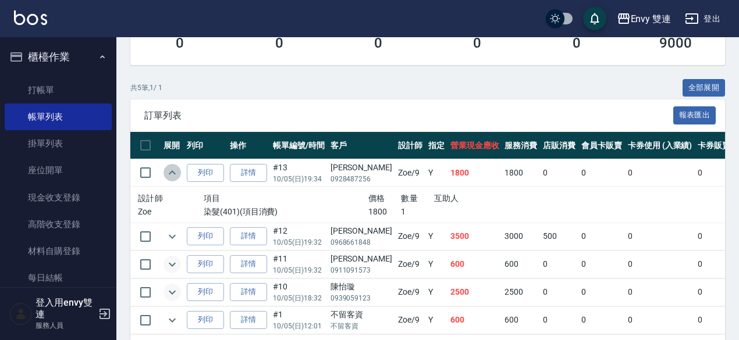
click at [171, 175] on icon "expand row" at bounding box center [172, 173] width 14 height 14
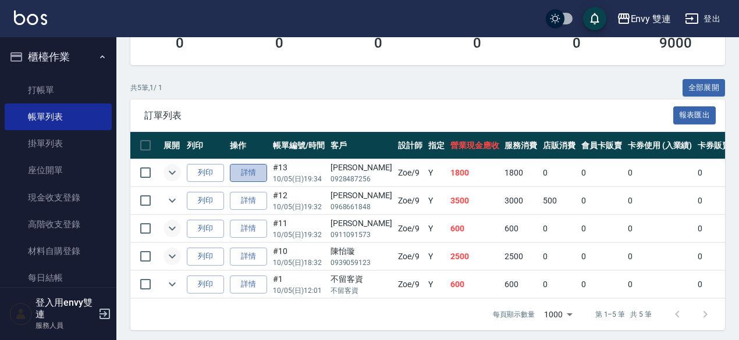
click at [259, 168] on link "詳情" at bounding box center [248, 173] width 37 height 18
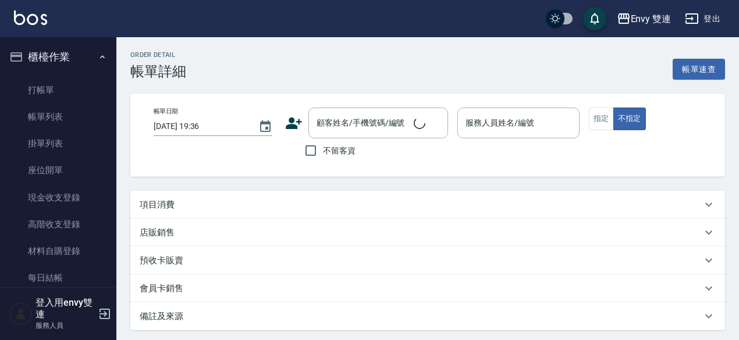
type input "[DATE] 19:34"
type input "Zoe-9"
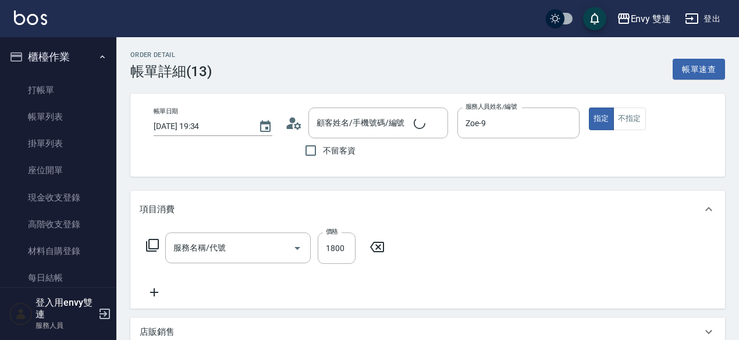
type input "染髮(401)"
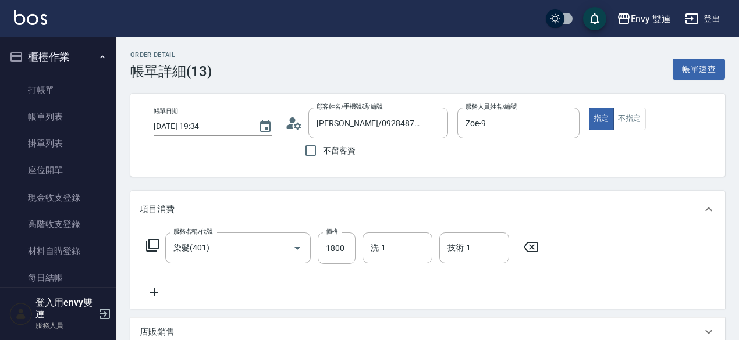
type input "[PERSON_NAME]/0928487256/"
click at [387, 251] on input "洗-1" at bounding box center [397, 248] width 59 height 20
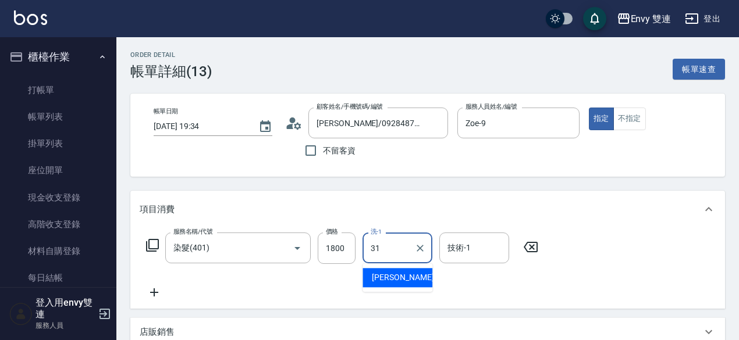
type input "Lina-31"
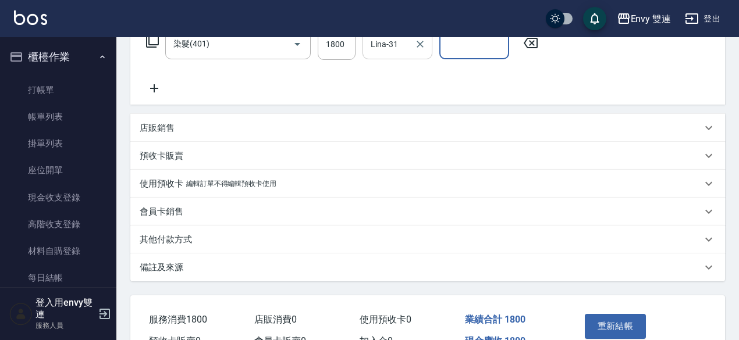
scroll to position [270, 0]
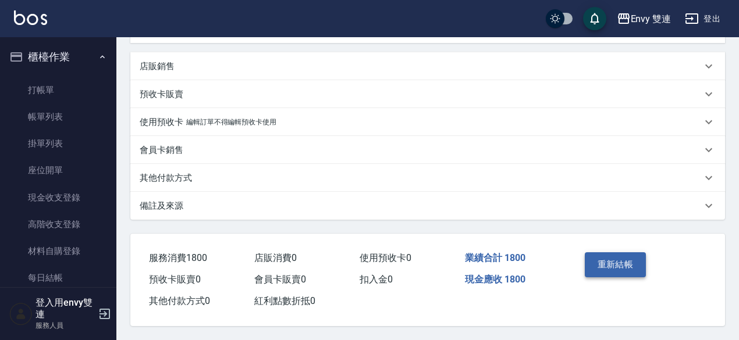
click at [600, 268] on button "重新結帳" at bounding box center [615, 264] width 62 height 24
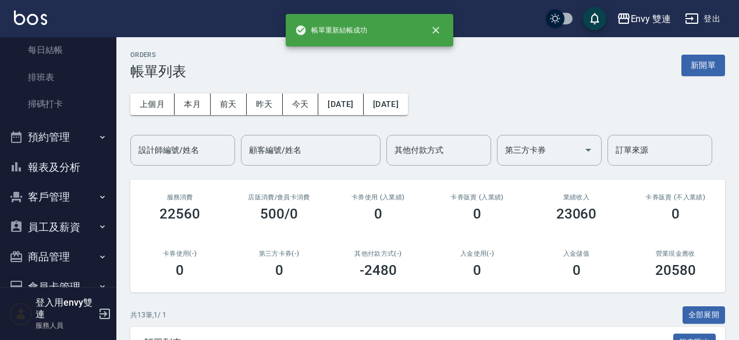
scroll to position [229, 0]
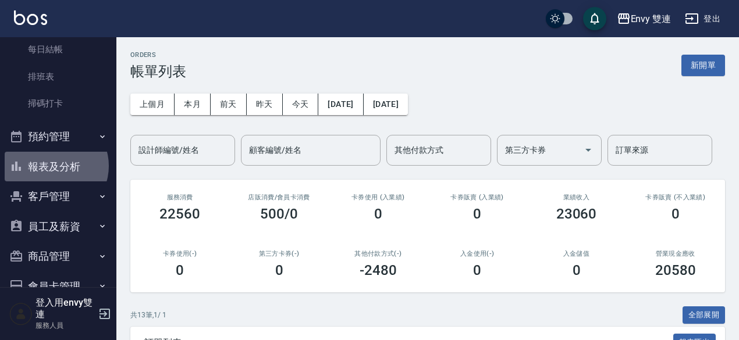
click at [55, 166] on button "報表及分析" at bounding box center [58, 167] width 107 height 30
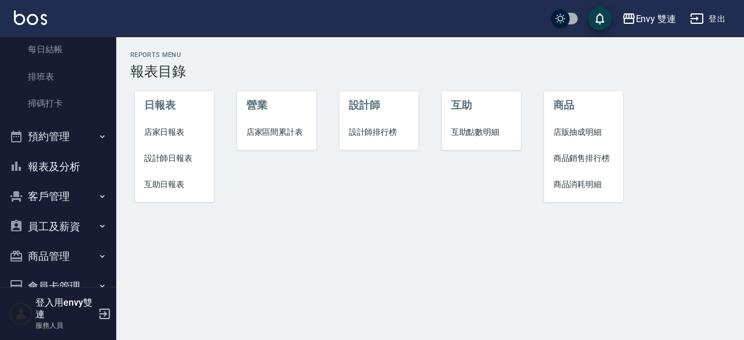
click at [163, 153] on span "設計師日報表" at bounding box center [174, 158] width 61 height 12
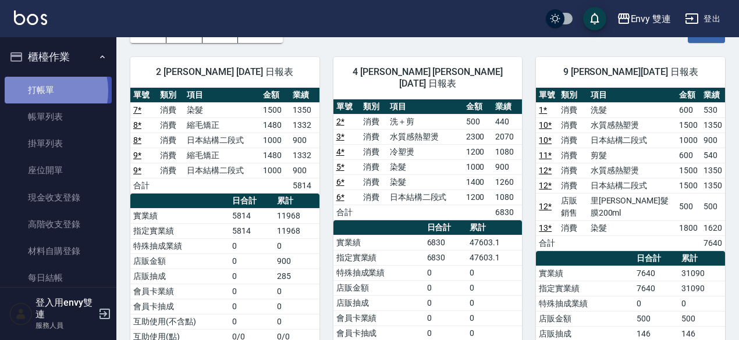
click at [37, 91] on link "打帳單" at bounding box center [58, 90] width 107 height 27
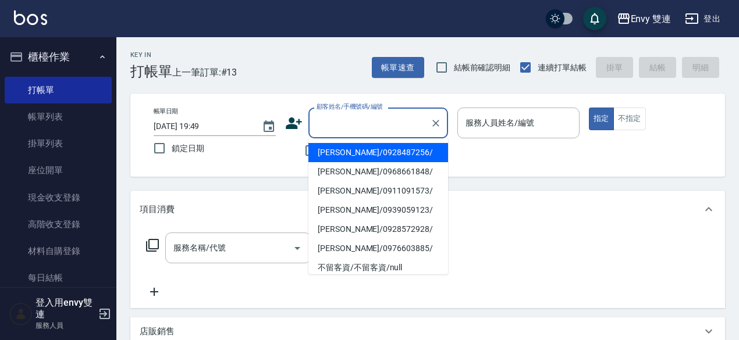
click at [333, 129] on input "顧客姓名/手機號碼/編號" at bounding box center [369, 123] width 112 height 20
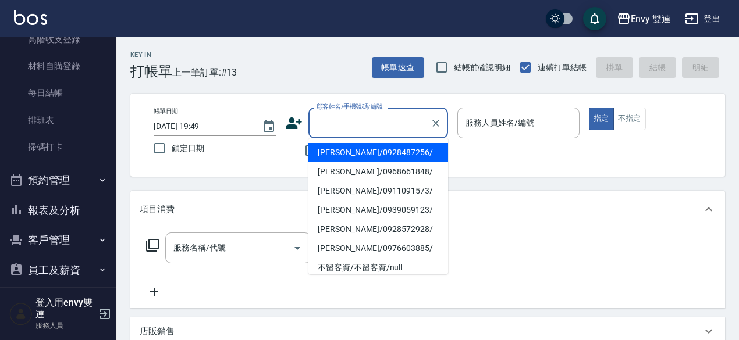
scroll to position [186, 0]
click at [49, 218] on button "報表及分析" at bounding box center [58, 210] width 107 height 30
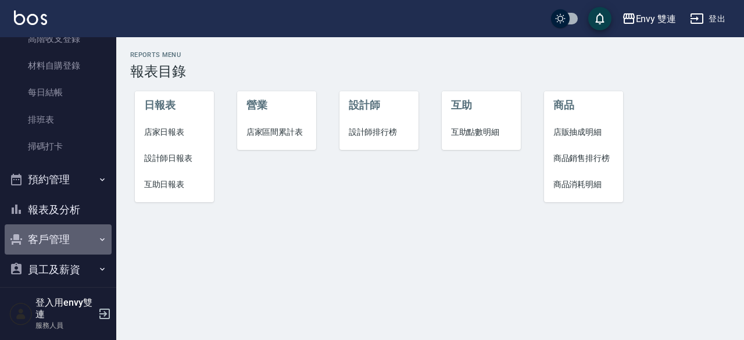
click at [62, 234] on button "客戶管理" at bounding box center [58, 239] width 107 height 30
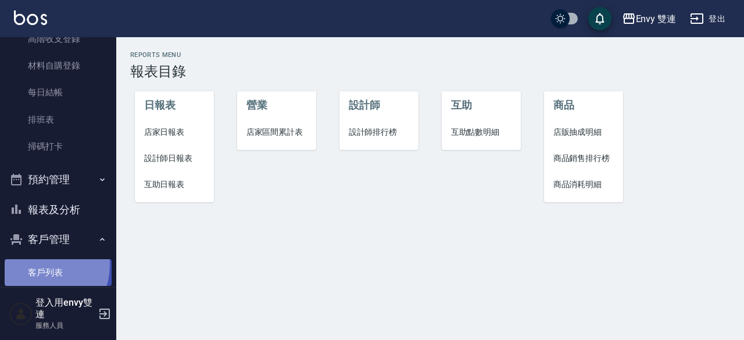
click at [36, 265] on link "客戶列表" at bounding box center [58, 272] width 107 height 27
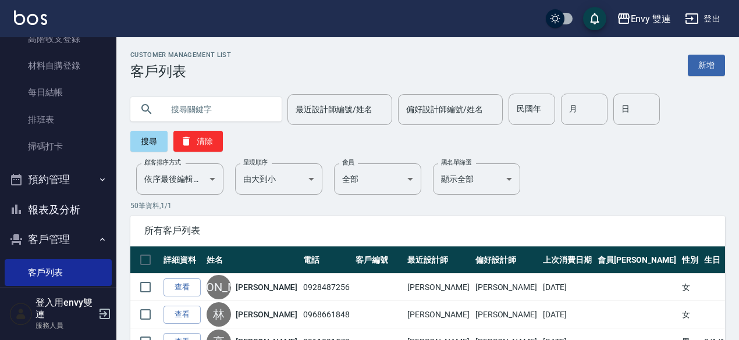
click at [228, 121] on input "text" at bounding box center [217, 109] width 109 height 31
type input "[PERSON_NAME]"
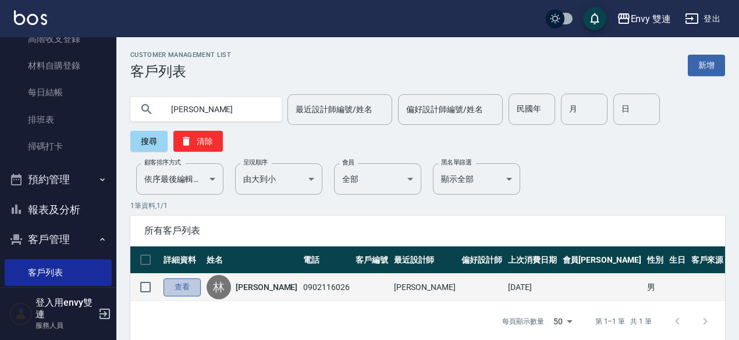
click at [188, 289] on link "查看" at bounding box center [181, 288] width 37 height 18
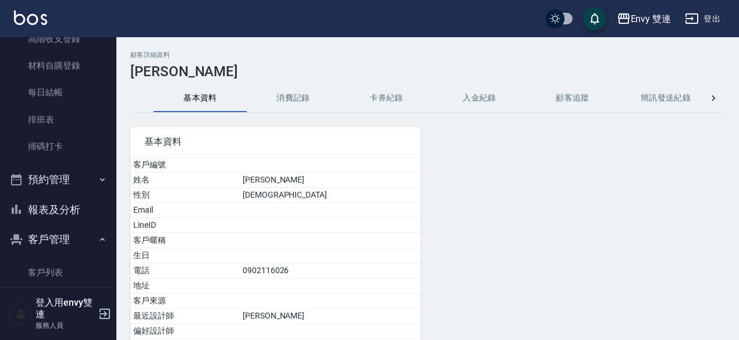
click at [296, 99] on button "消費記錄" at bounding box center [293, 98] width 93 height 28
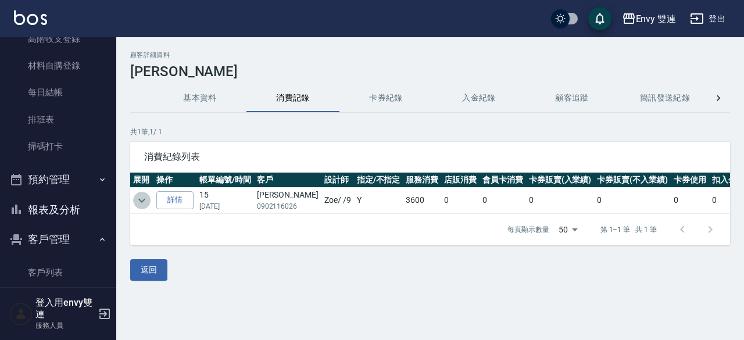
click at [142, 204] on icon "expand row" at bounding box center [142, 201] width 14 height 14
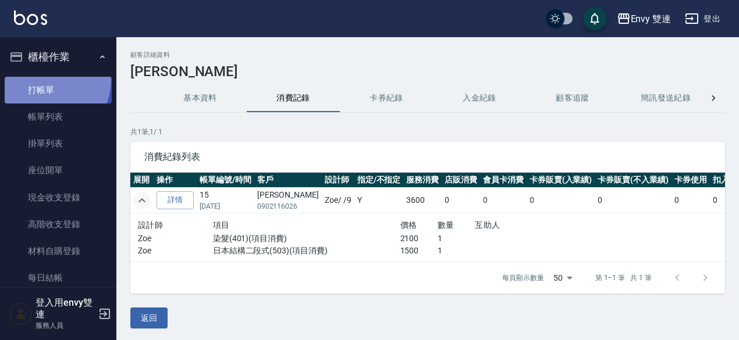
click at [37, 79] on link "打帳單" at bounding box center [58, 90] width 107 height 27
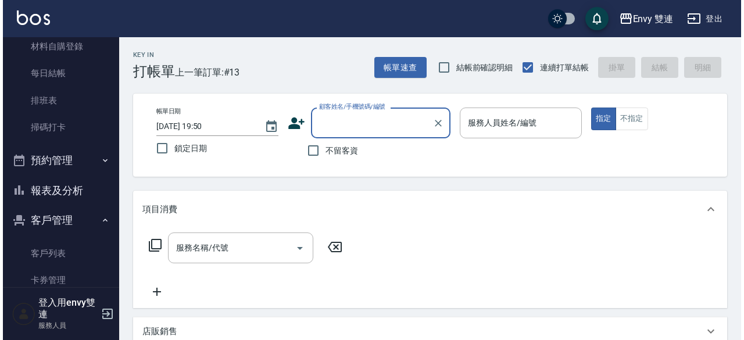
scroll to position [209, 0]
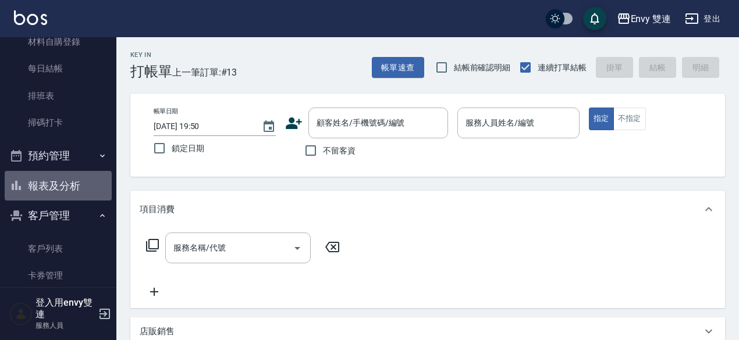
click at [65, 172] on button "報表及分析" at bounding box center [58, 186] width 107 height 30
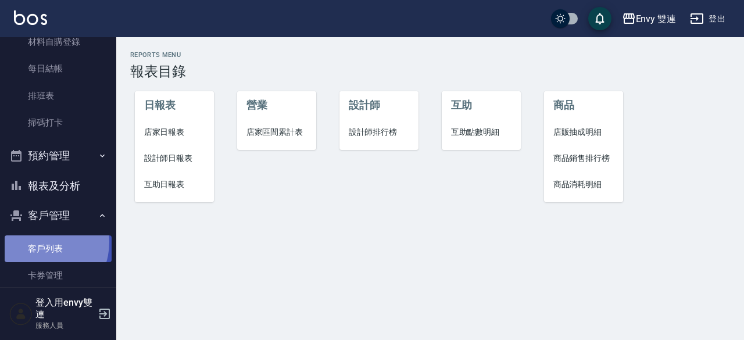
click at [40, 242] on link "客戶列表" at bounding box center [58, 249] width 107 height 27
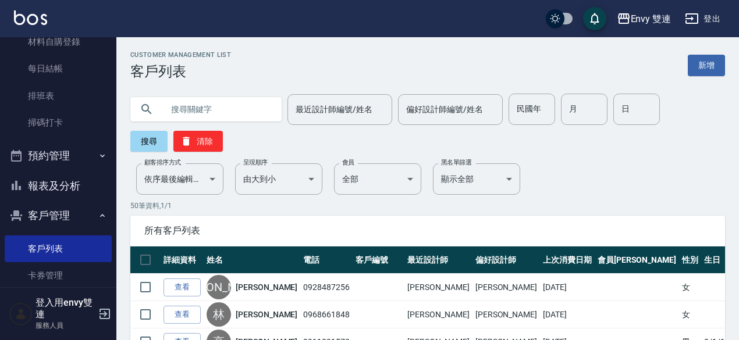
click at [191, 123] on input "text" at bounding box center [217, 109] width 109 height 31
type input "[PERSON_NAME]"
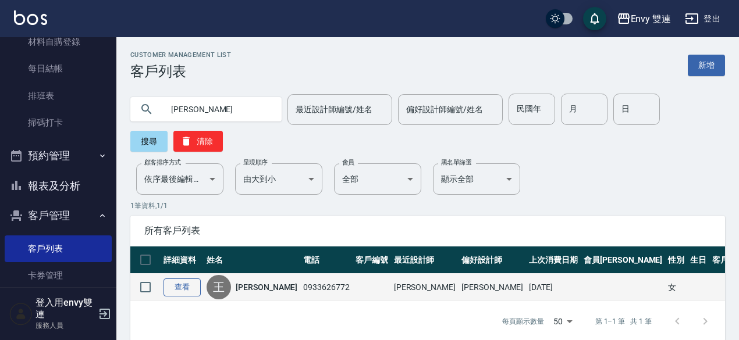
click at [191, 283] on link "查看" at bounding box center [181, 288] width 37 height 18
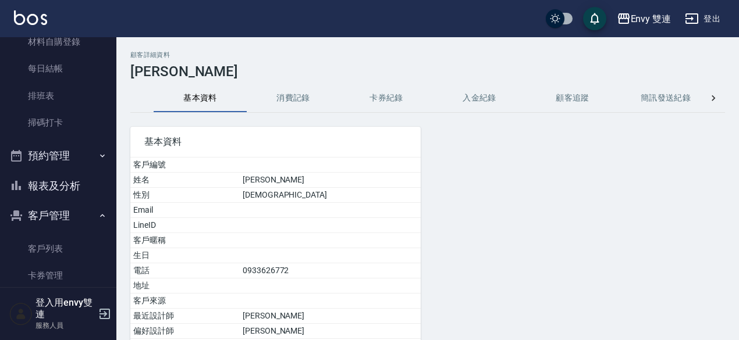
click at [284, 103] on button "消費記錄" at bounding box center [293, 98] width 93 height 28
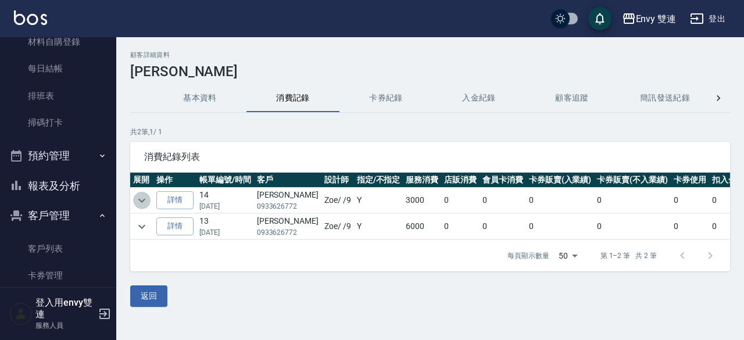
click at [141, 192] on button "expand row" at bounding box center [141, 200] width 17 height 17
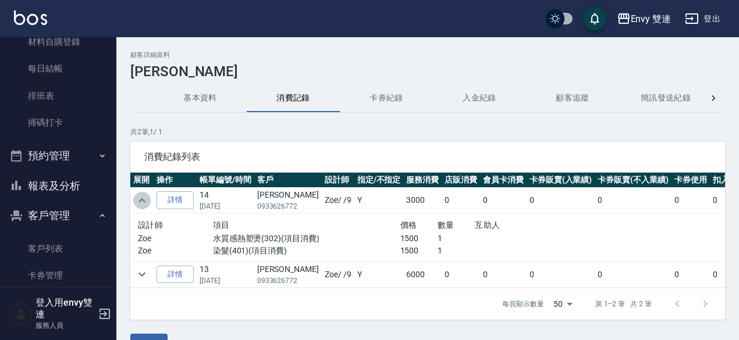
click at [141, 192] on button "expand row" at bounding box center [141, 200] width 17 height 17
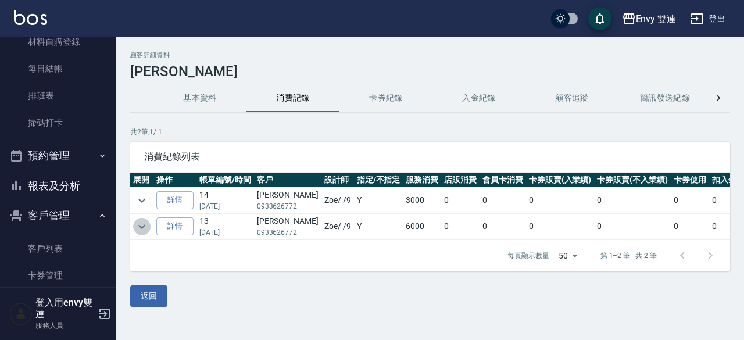
click at [142, 218] on button "expand row" at bounding box center [141, 226] width 17 height 17
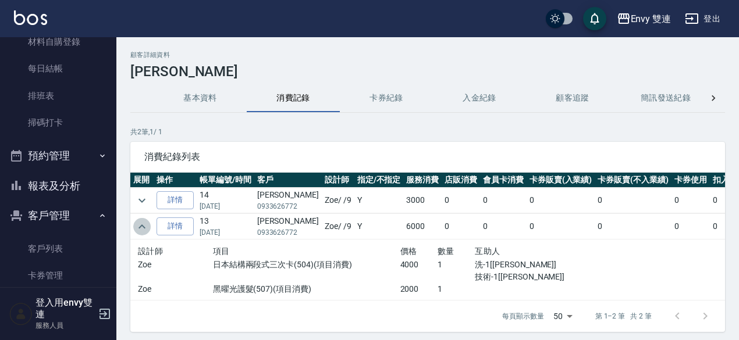
click at [142, 218] on button "expand row" at bounding box center [141, 226] width 17 height 17
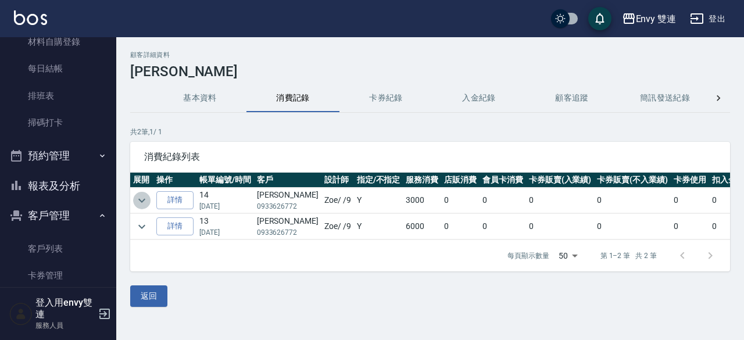
click at [143, 204] on icon "expand row" at bounding box center [142, 201] width 14 height 14
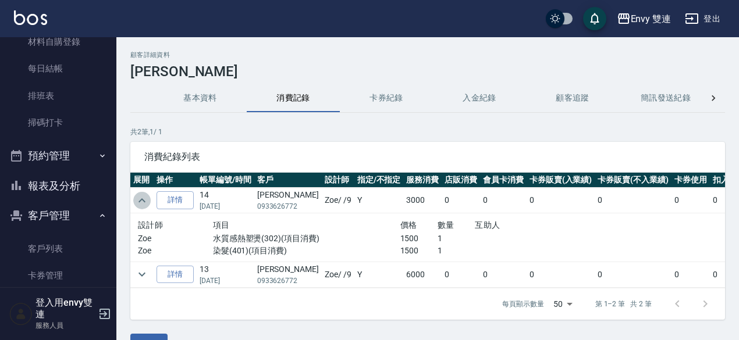
click at [143, 204] on icon "expand row" at bounding box center [142, 201] width 14 height 14
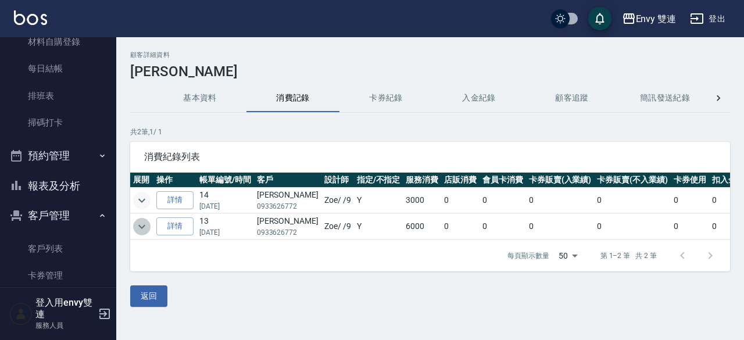
click at [149, 226] on button "expand row" at bounding box center [141, 226] width 17 height 17
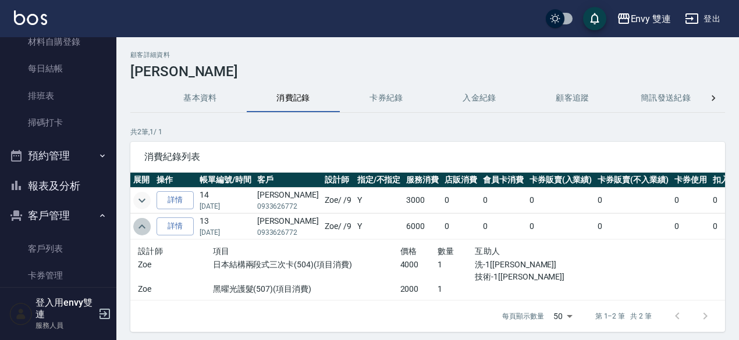
click at [144, 222] on icon "expand row" at bounding box center [142, 227] width 14 height 14
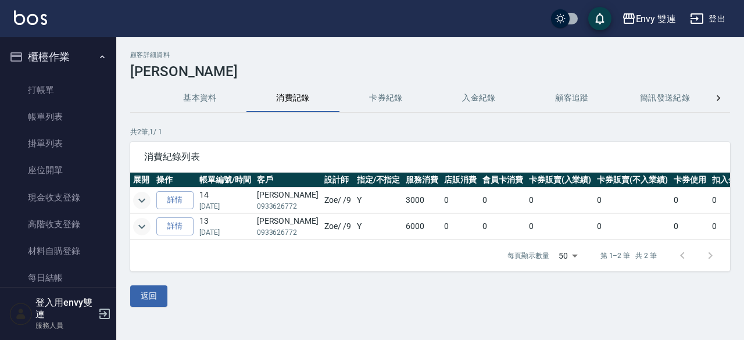
click at [63, 74] on ul "打帳單 帳單列表 掛單列表 座位開單 現金收支登錄 高階收支登錄 材料自購登錄 每日結帳 排班表 掃碼打卡" at bounding box center [58, 211] width 107 height 279
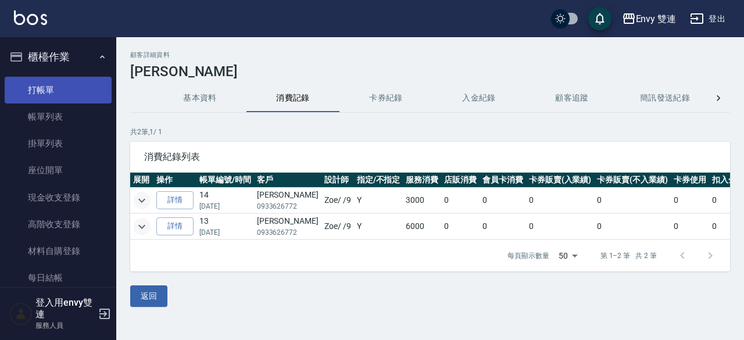
drag, startPoint x: 63, startPoint y: 76, endPoint x: 56, endPoint y: 99, distance: 24.3
click at [56, 99] on ul "打帳單 帳單列表 掛單列表 座位開單 現金收支登錄 高階收支登錄 材料自購登錄 每日結帳 排班表 掃碼打卡" at bounding box center [58, 211] width 107 height 279
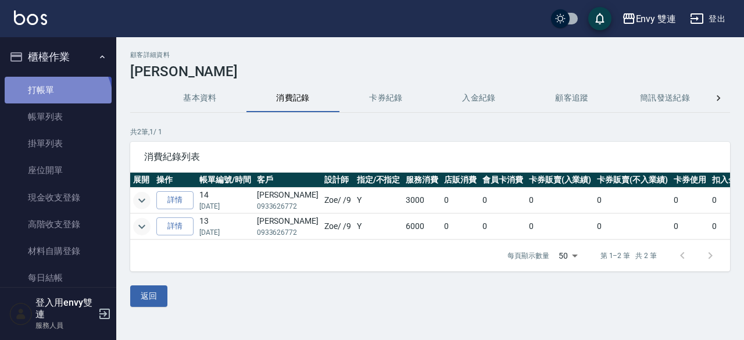
click at [56, 99] on link "打帳單" at bounding box center [58, 90] width 107 height 27
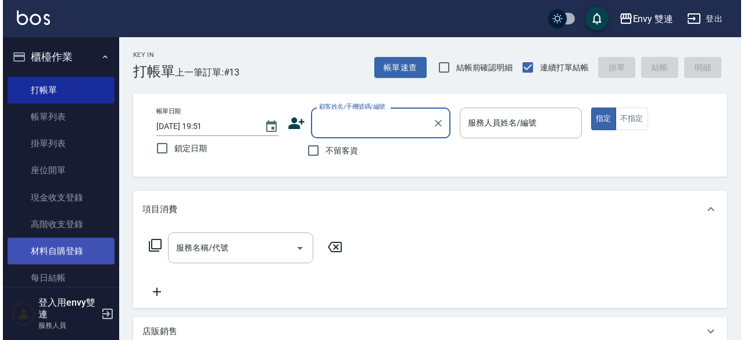
scroll to position [124, 0]
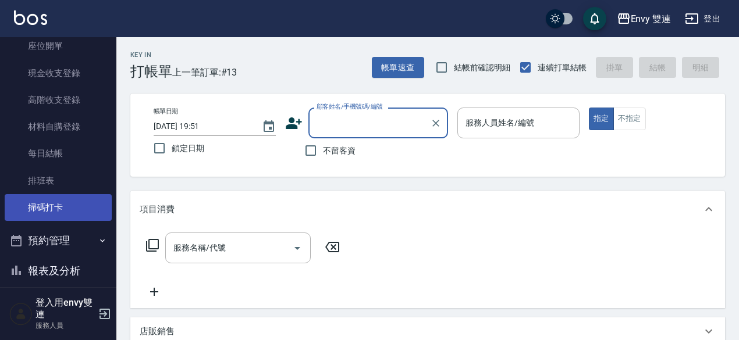
click at [67, 217] on link "掃碼打卡" at bounding box center [58, 207] width 107 height 27
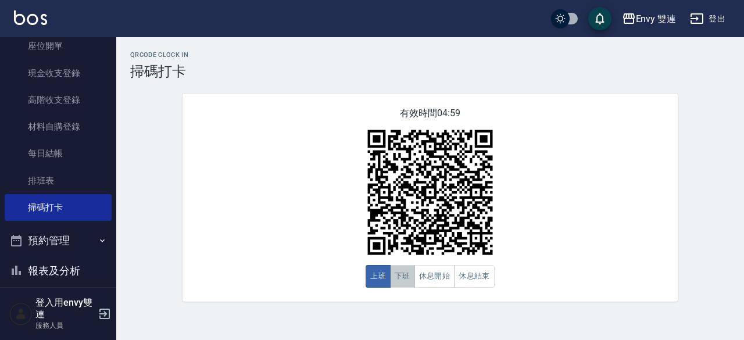
click at [400, 279] on button "下班" at bounding box center [402, 276] width 25 height 23
